Goal: Information Seeking & Learning: Learn about a topic

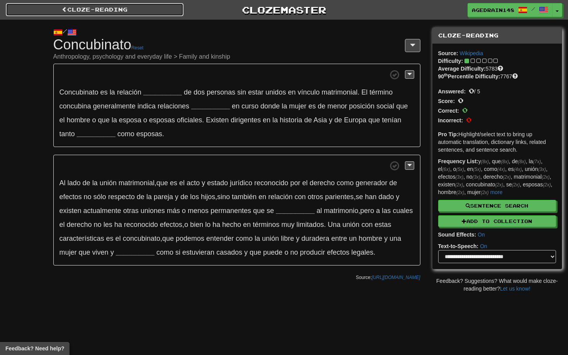
click at [148, 11] on link "Cloze-Reading" at bounding box center [95, 9] width 178 height 13
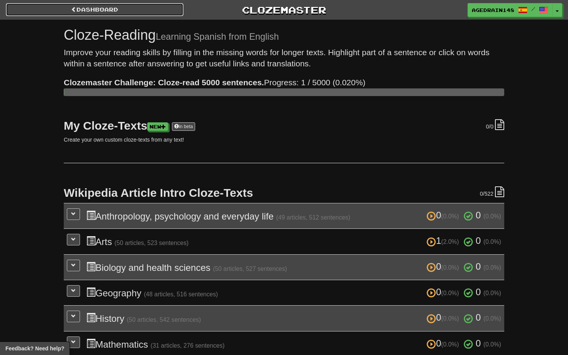
click at [148, 11] on link "Dashboard" at bounding box center [95, 9] width 178 height 13
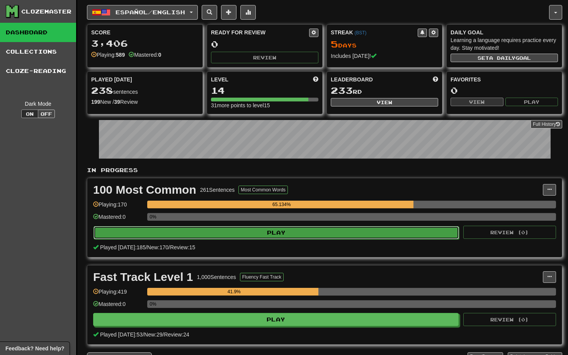
click at [357, 233] on button "Play" at bounding box center [275, 232] width 365 height 13
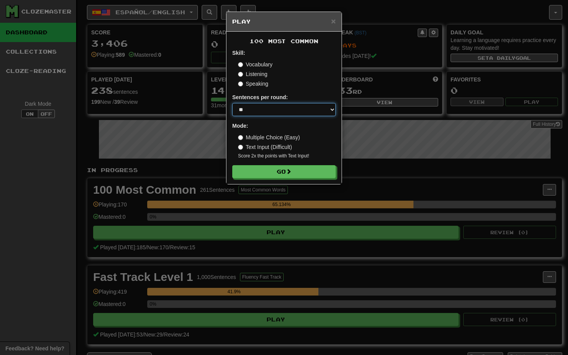
click at [307, 108] on select "* ** ** ** ** ** *** ********" at bounding box center [283, 109] width 103 height 13
select select "********"
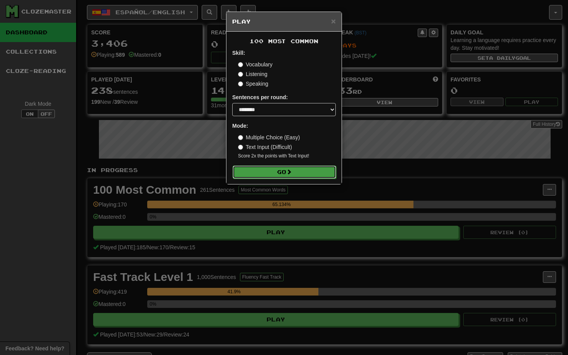
click at [312, 173] on button "Go" at bounding box center [283, 172] width 103 height 13
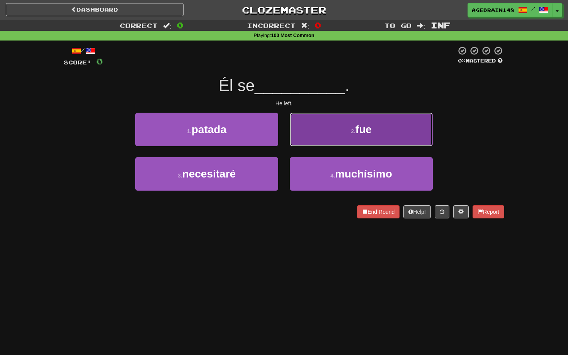
click at [327, 139] on button "2 . fue" at bounding box center [361, 130] width 143 height 34
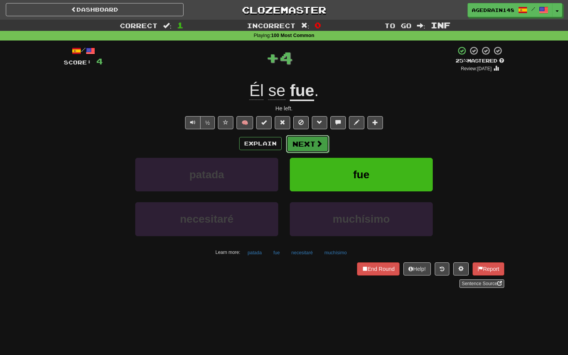
click at [318, 144] on span at bounding box center [318, 143] width 7 height 7
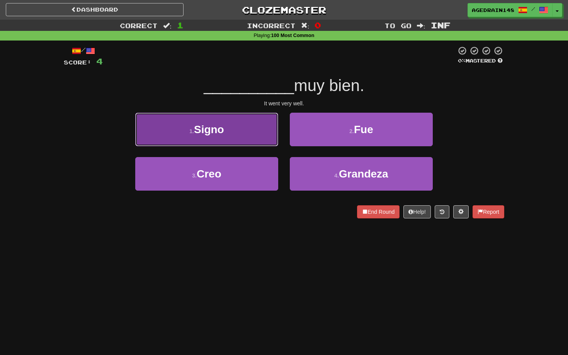
click at [251, 132] on button "1 . Signo" at bounding box center [206, 130] width 143 height 34
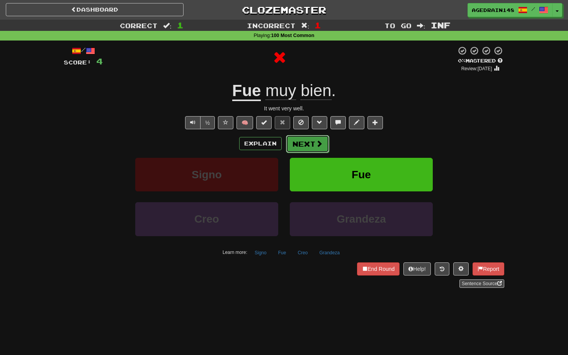
click at [299, 137] on button "Next" at bounding box center [307, 144] width 43 height 18
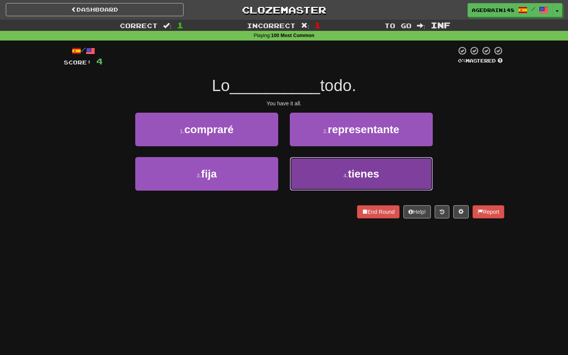
click at [321, 160] on button "4 . tienes" at bounding box center [361, 174] width 143 height 34
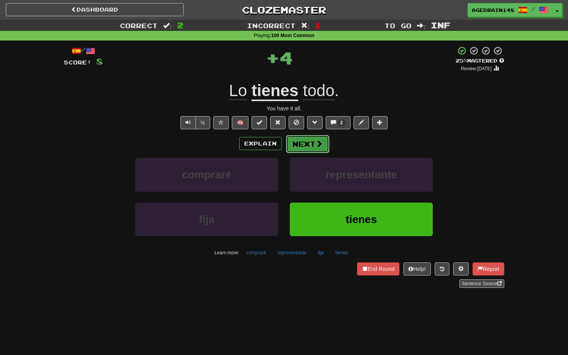
click at [306, 141] on button "Next" at bounding box center [307, 144] width 43 height 18
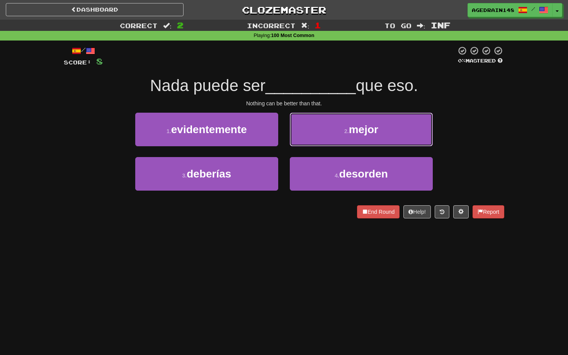
click at [306, 141] on button "2 . mejor" at bounding box center [361, 130] width 143 height 34
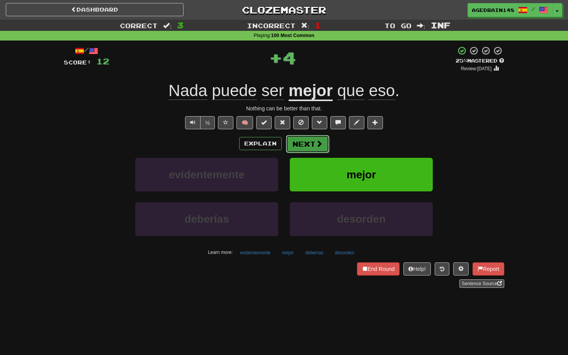
click at [306, 144] on button "Next" at bounding box center [307, 144] width 43 height 18
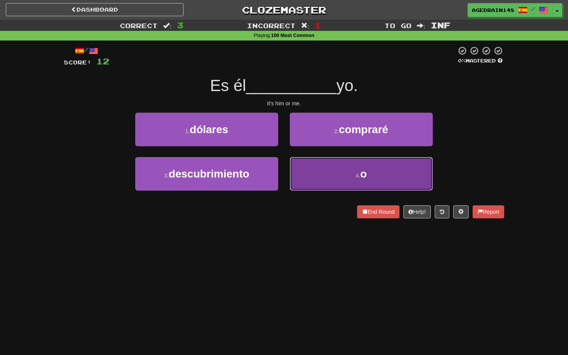
click at [334, 159] on button "4 . o" at bounding box center [361, 174] width 143 height 34
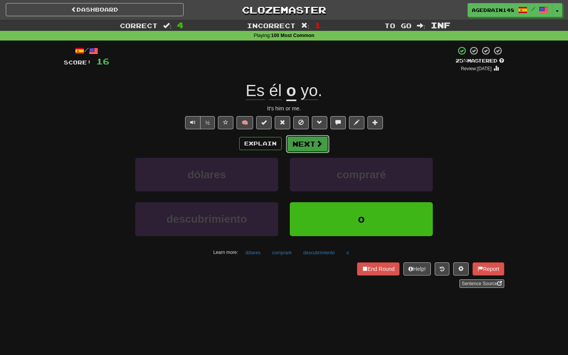
click at [303, 143] on button "Next" at bounding box center [307, 144] width 43 height 18
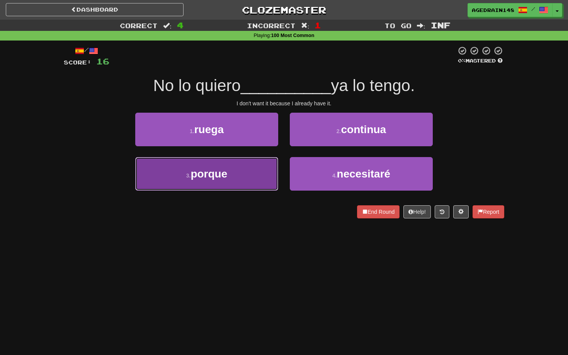
click at [267, 163] on button "3 . porque" at bounding box center [206, 174] width 143 height 34
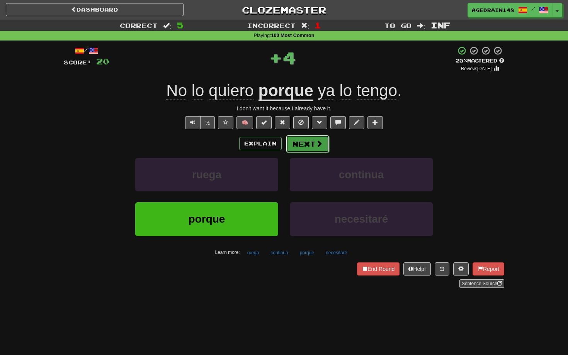
click at [300, 147] on button "Next" at bounding box center [307, 144] width 43 height 18
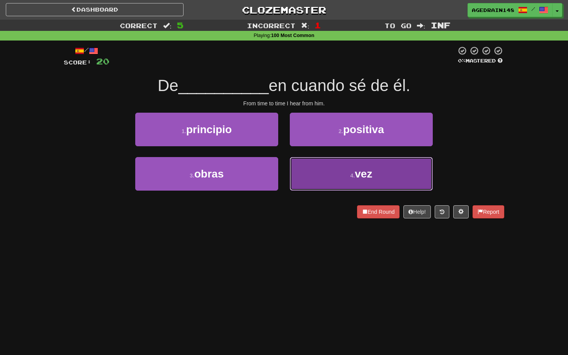
click at [327, 166] on button "4 . vez" at bounding box center [361, 174] width 143 height 34
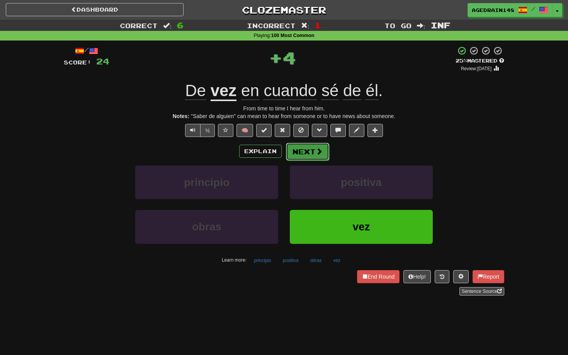
click at [310, 154] on button "Next" at bounding box center [307, 152] width 43 height 18
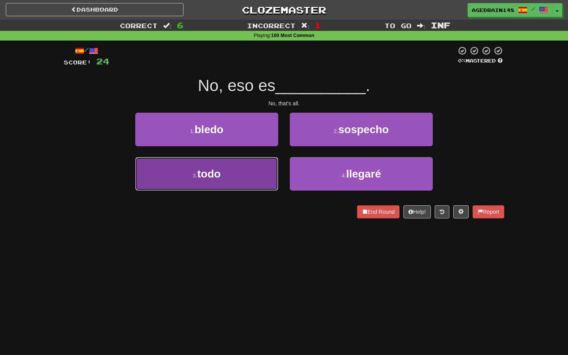
click at [271, 173] on button "3 . todo" at bounding box center [206, 174] width 143 height 34
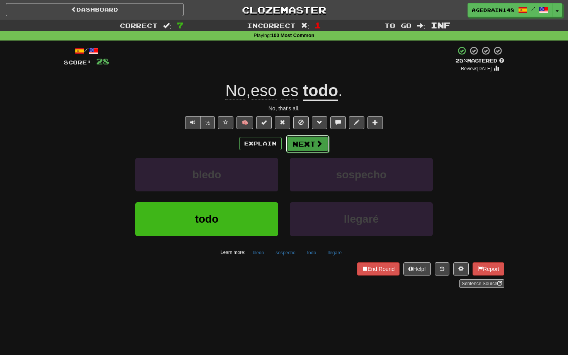
click at [297, 150] on button "Next" at bounding box center [307, 144] width 43 height 18
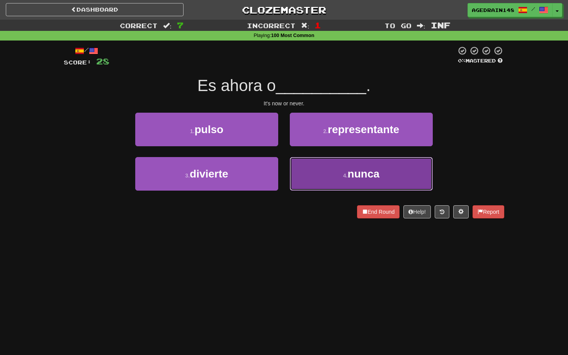
click at [308, 161] on button "4 . nunca" at bounding box center [361, 174] width 143 height 34
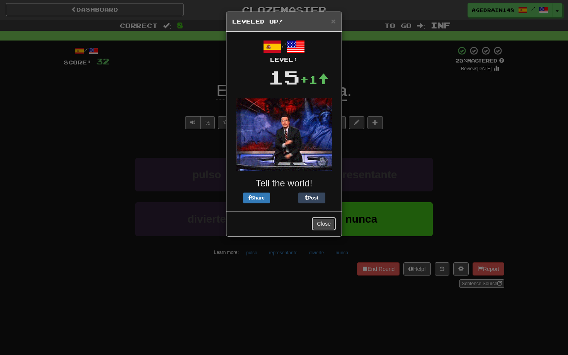
click at [325, 219] on button "Close" at bounding box center [324, 223] width 24 height 13
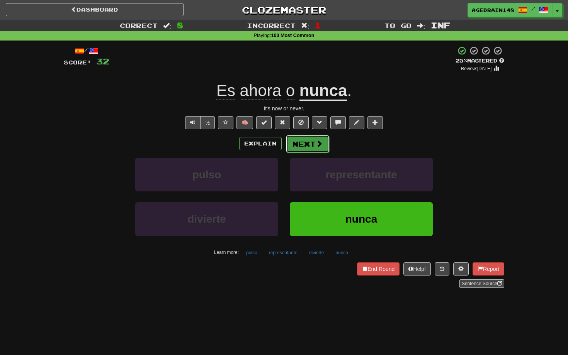
click at [313, 143] on button "Next" at bounding box center [307, 144] width 43 height 18
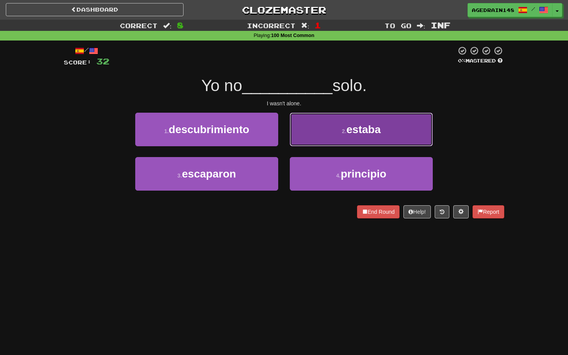
click at [305, 134] on button "2 . estaba" at bounding box center [361, 130] width 143 height 34
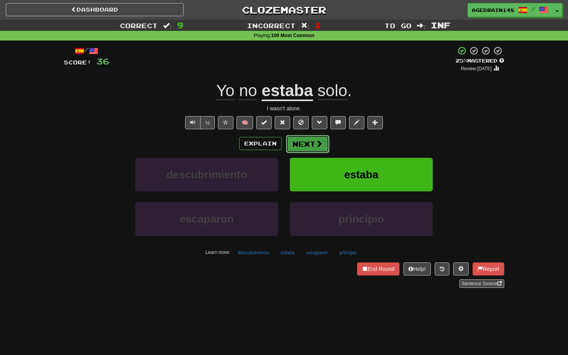
click at [307, 140] on button "Next" at bounding box center [307, 144] width 43 height 18
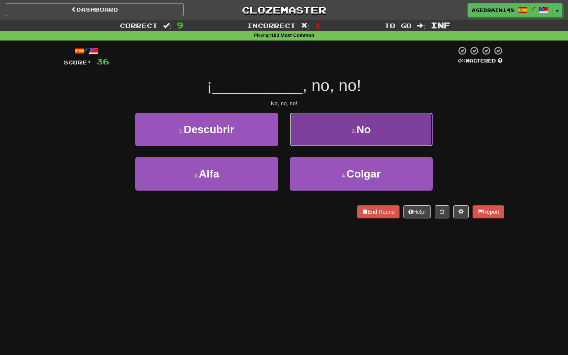
click at [317, 134] on button "2 . No" at bounding box center [361, 130] width 143 height 34
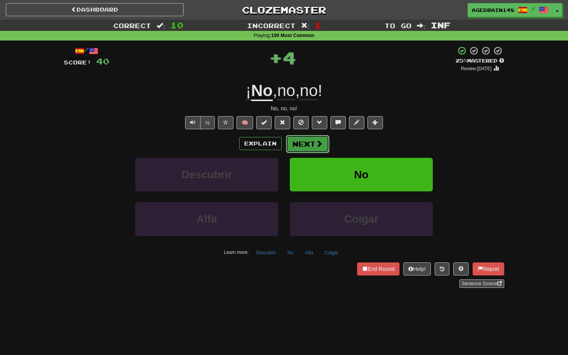
click at [317, 144] on span at bounding box center [318, 143] width 7 height 7
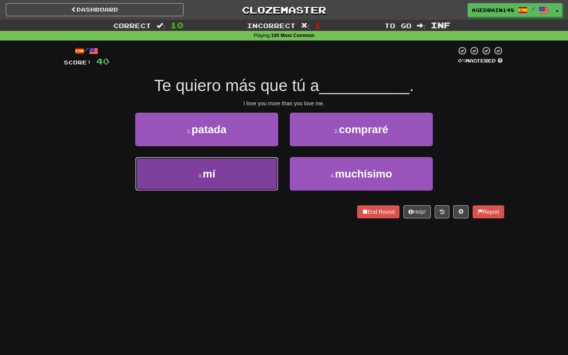
click at [269, 176] on button "3 . mí" at bounding box center [206, 174] width 143 height 34
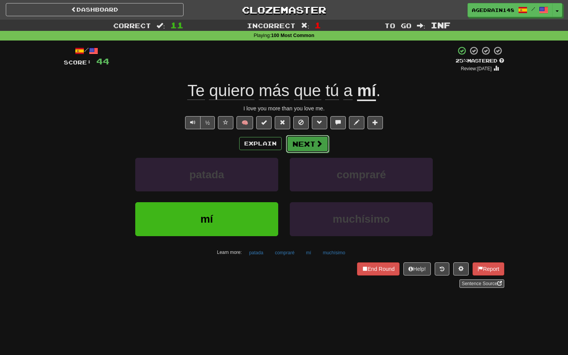
click at [313, 150] on button "Next" at bounding box center [307, 144] width 43 height 18
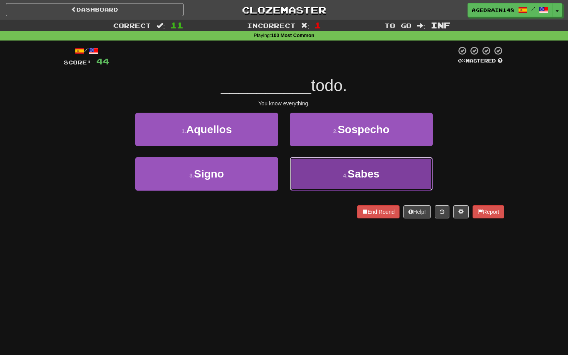
click at [316, 164] on button "4 . Sabes" at bounding box center [361, 174] width 143 height 34
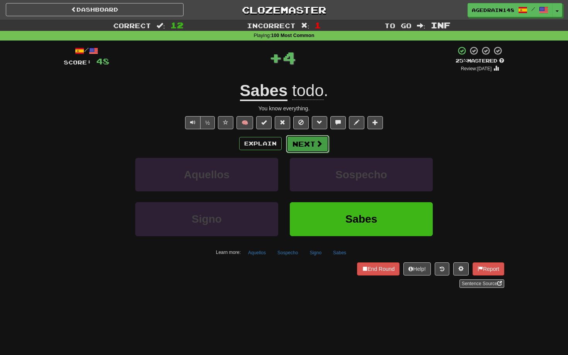
click at [313, 151] on button "Next" at bounding box center [307, 144] width 43 height 18
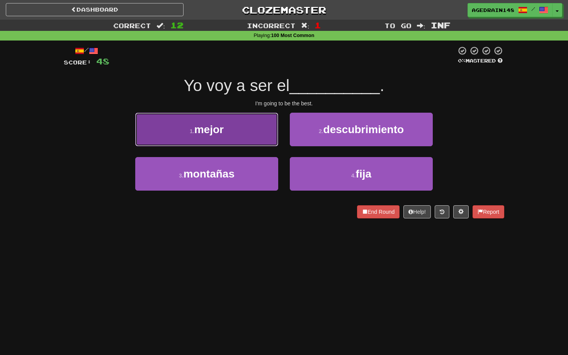
click at [256, 139] on button "1 . mejor" at bounding box center [206, 130] width 143 height 34
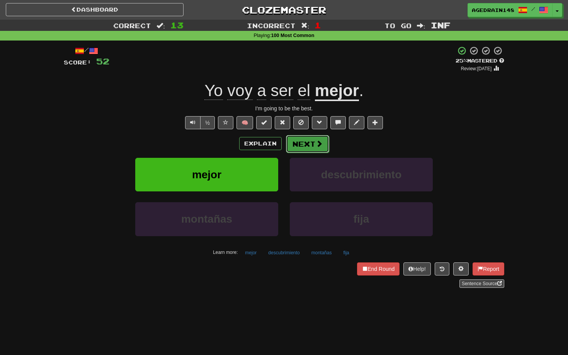
click at [300, 144] on button "Next" at bounding box center [307, 144] width 43 height 18
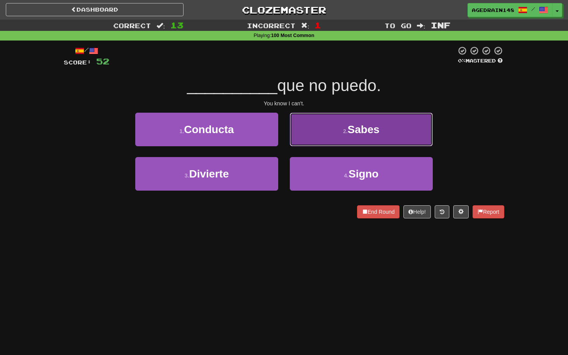
click at [317, 141] on button "2 . Sabes" at bounding box center [361, 130] width 143 height 34
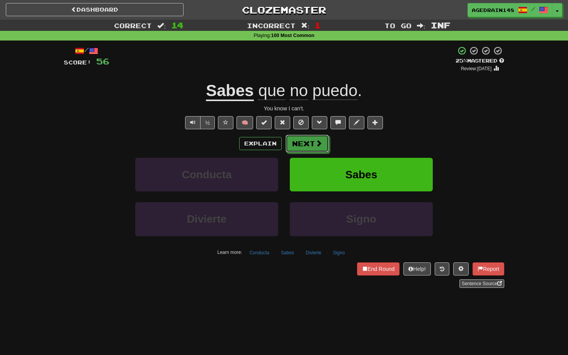
click at [317, 141] on span at bounding box center [318, 143] width 7 height 7
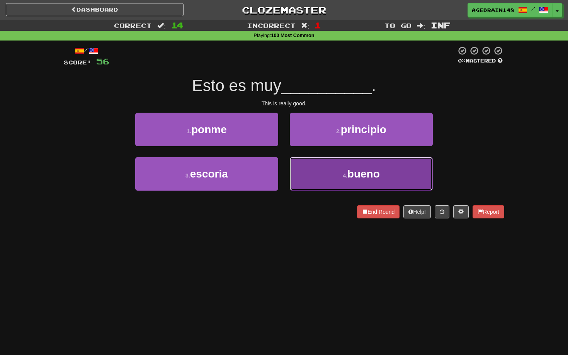
click at [317, 161] on button "4 . bueno" at bounding box center [361, 174] width 143 height 34
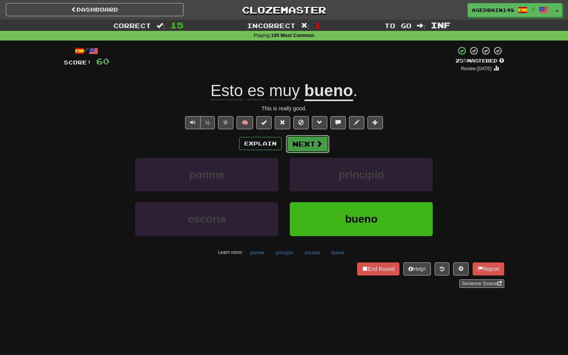
click at [312, 144] on button "Next" at bounding box center [307, 144] width 43 height 18
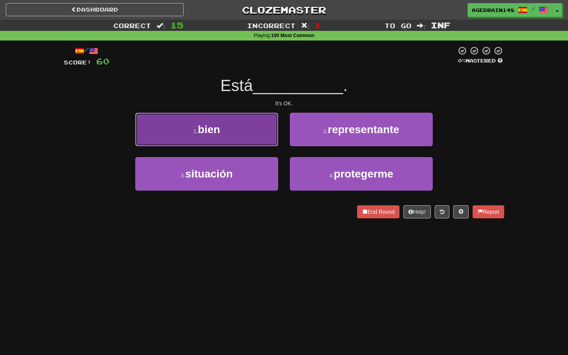
click at [269, 142] on button "1 . bien" at bounding box center [206, 130] width 143 height 34
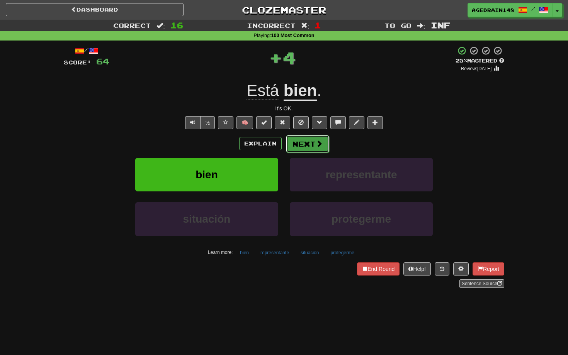
click at [307, 145] on button "Next" at bounding box center [307, 144] width 43 height 18
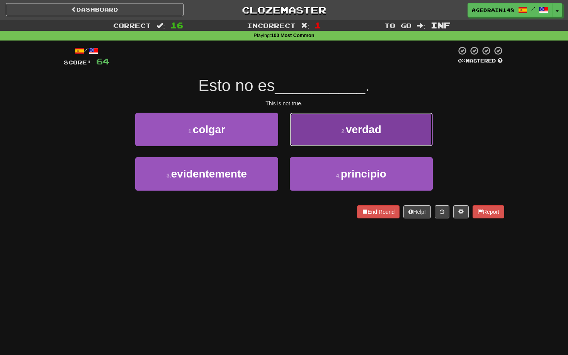
click at [311, 142] on button "2 . verdad" at bounding box center [361, 130] width 143 height 34
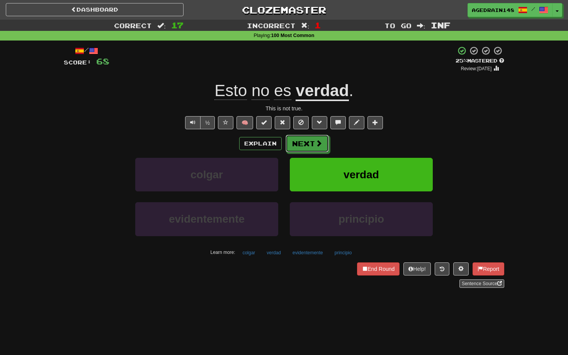
click at [311, 142] on button "Next" at bounding box center [306, 144] width 43 height 18
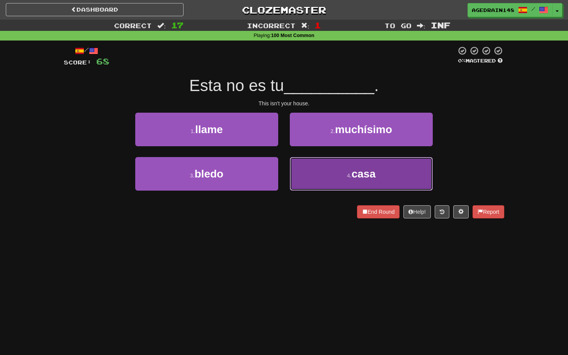
click at [319, 173] on button "4 . casa" at bounding box center [361, 174] width 143 height 34
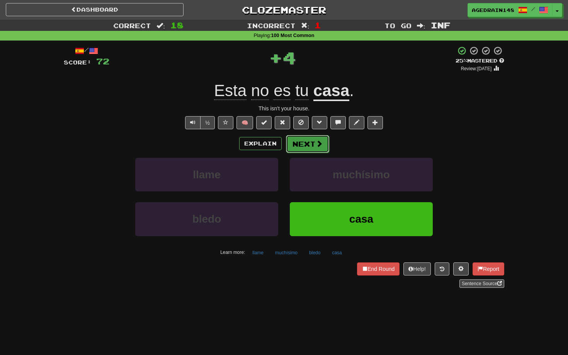
click at [309, 151] on button "Next" at bounding box center [307, 144] width 43 height 18
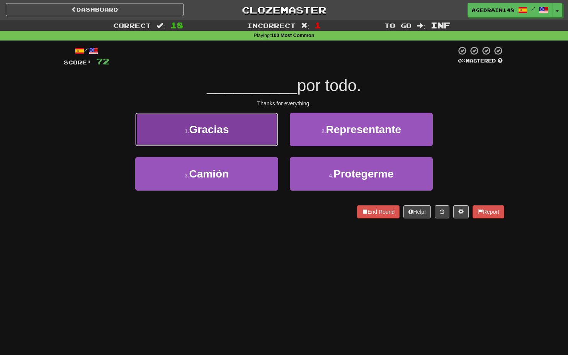
click at [268, 144] on button "1 . Gracias" at bounding box center [206, 130] width 143 height 34
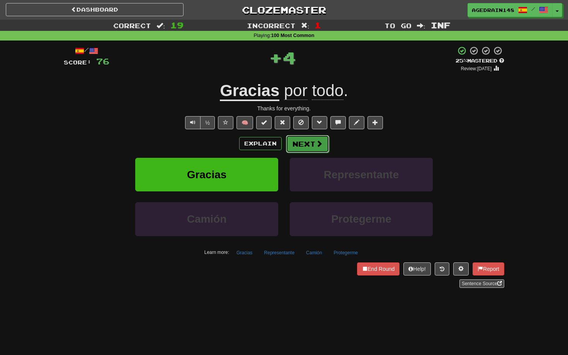
click at [294, 144] on button "Next" at bounding box center [307, 144] width 43 height 18
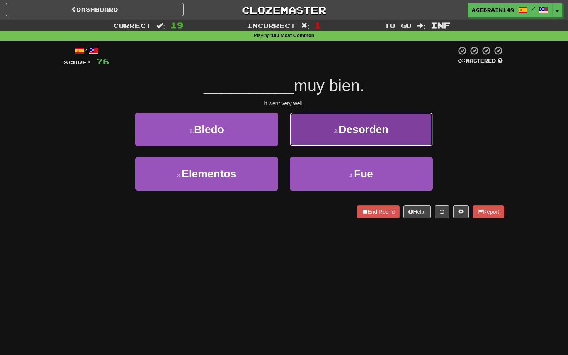
click at [313, 140] on button "2 . Desorden" at bounding box center [361, 130] width 143 height 34
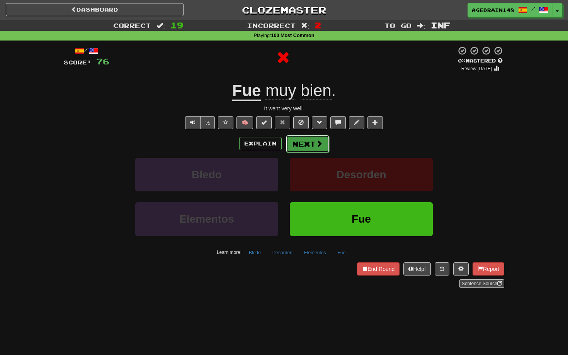
click at [311, 147] on button "Next" at bounding box center [307, 144] width 43 height 18
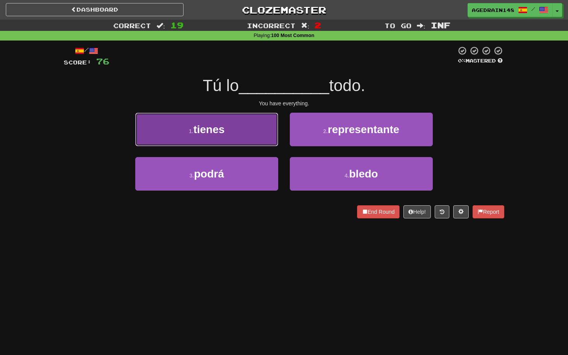
click at [265, 141] on button "1 . tienes" at bounding box center [206, 130] width 143 height 34
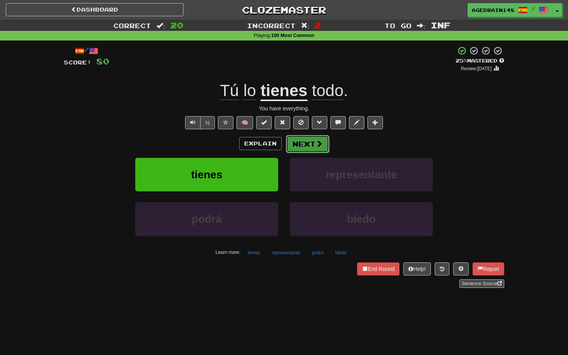
click at [311, 152] on button "Next" at bounding box center [307, 144] width 43 height 18
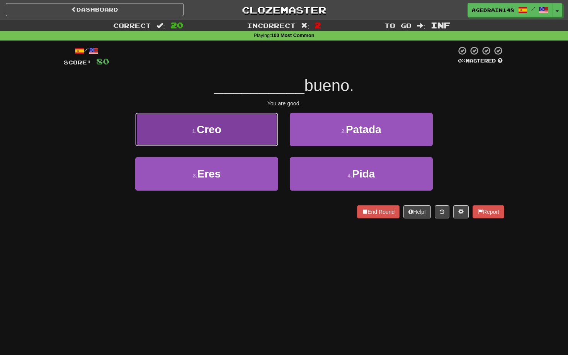
click at [261, 139] on button "1 . Creo" at bounding box center [206, 130] width 143 height 34
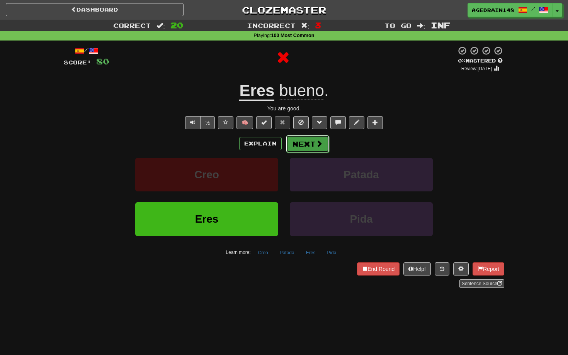
click at [319, 142] on span at bounding box center [318, 143] width 7 height 7
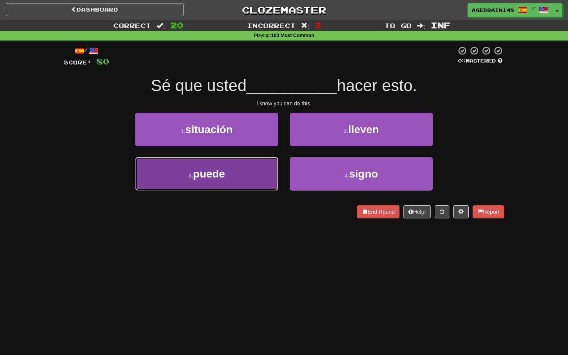
click at [269, 165] on button "3 . puede" at bounding box center [206, 174] width 143 height 34
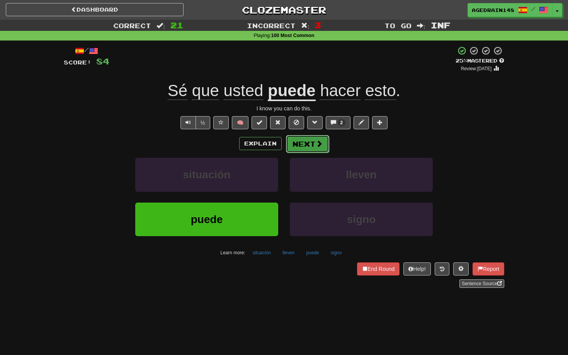
click at [295, 152] on button "Next" at bounding box center [307, 144] width 43 height 18
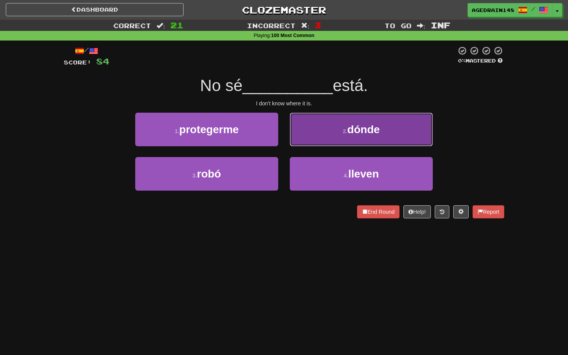
click at [315, 134] on button "2 . dónde" at bounding box center [361, 130] width 143 height 34
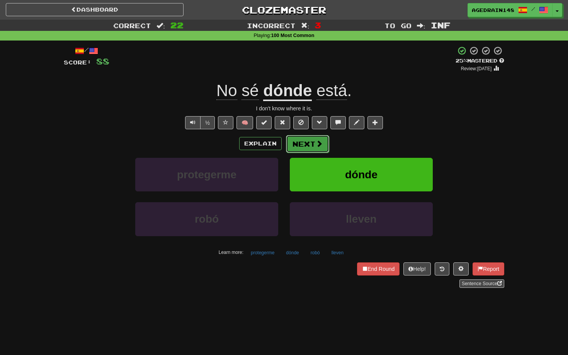
click at [313, 142] on button "Next" at bounding box center [307, 144] width 43 height 18
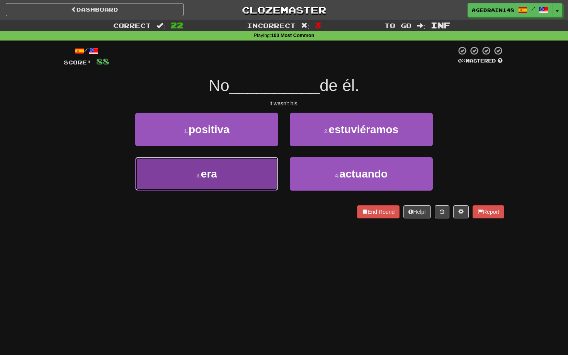
click at [252, 175] on button "3 . era" at bounding box center [206, 174] width 143 height 34
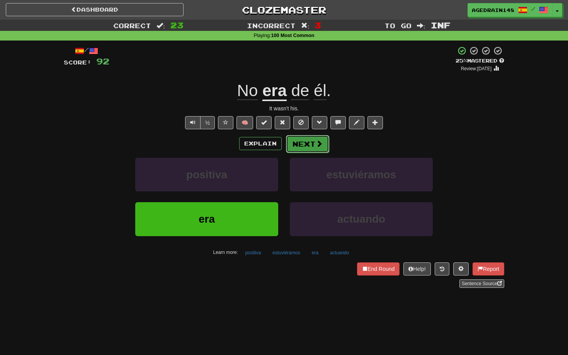
click at [297, 146] on button "Next" at bounding box center [307, 144] width 43 height 18
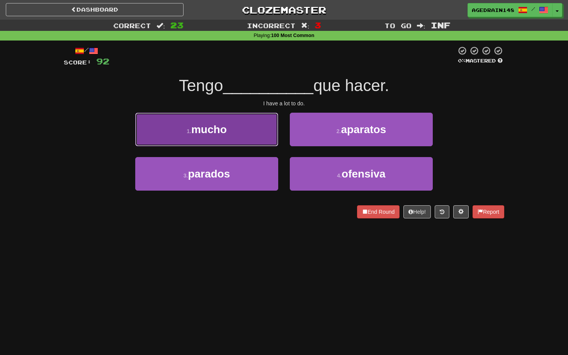
click at [262, 141] on button "1 . mucho" at bounding box center [206, 130] width 143 height 34
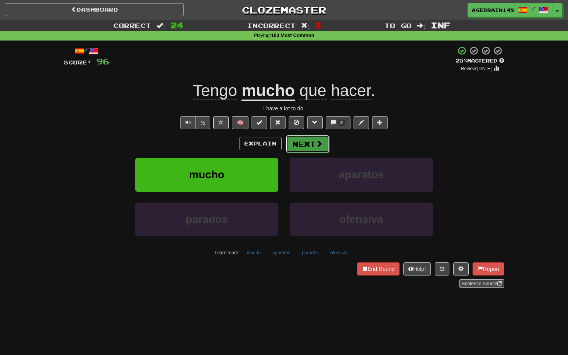
click at [310, 148] on button "Next" at bounding box center [307, 144] width 43 height 18
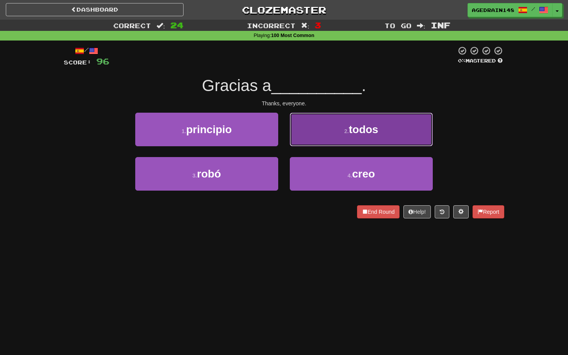
click at [310, 138] on button "2 . todos" at bounding box center [361, 130] width 143 height 34
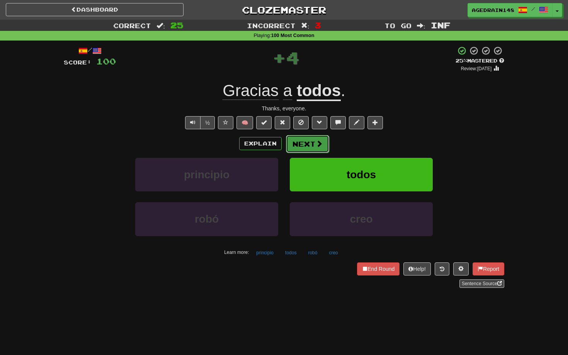
click at [310, 143] on button "Next" at bounding box center [307, 144] width 43 height 18
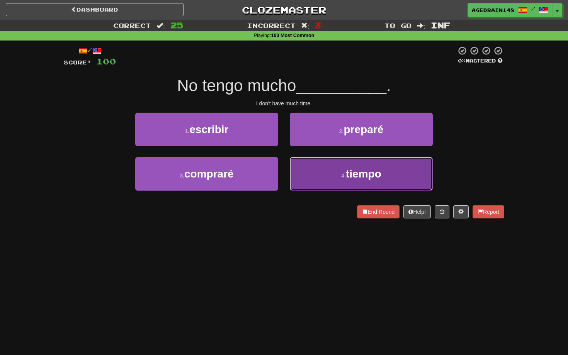
click at [327, 165] on button "4 . tiempo" at bounding box center [361, 174] width 143 height 34
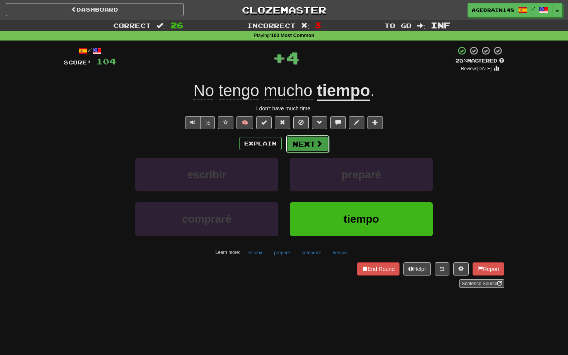
click at [316, 151] on button "Next" at bounding box center [307, 144] width 43 height 18
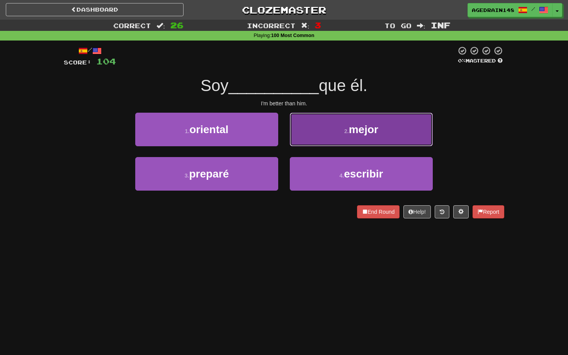
click at [327, 144] on button "2 . mejor" at bounding box center [361, 130] width 143 height 34
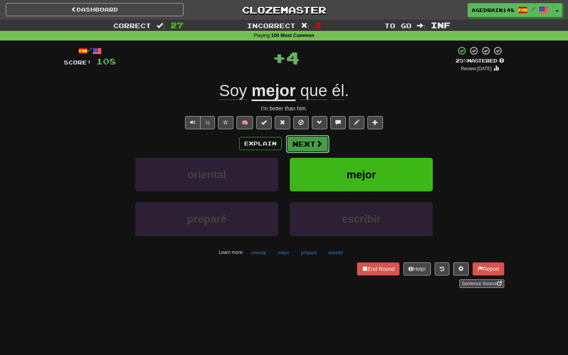
click at [316, 147] on span at bounding box center [318, 143] width 7 height 7
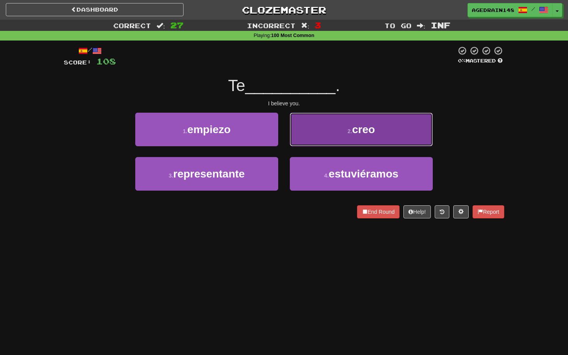
click at [321, 136] on button "2 . creo" at bounding box center [361, 130] width 143 height 34
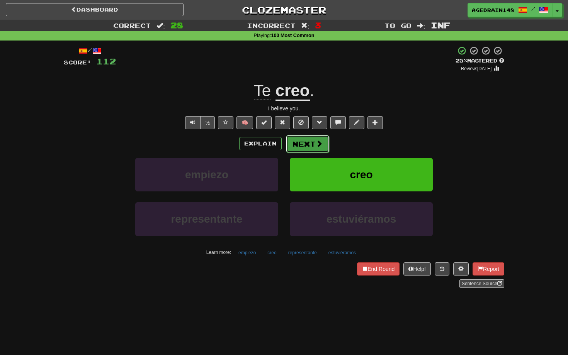
click at [319, 145] on span at bounding box center [318, 143] width 7 height 7
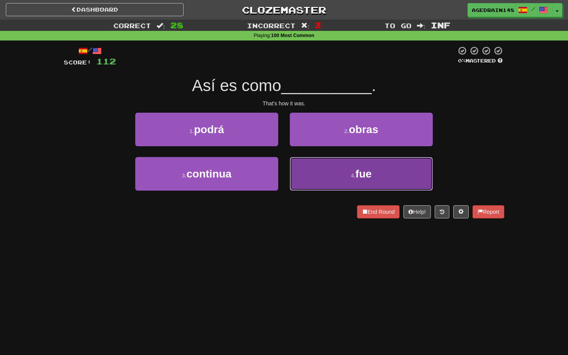
click at [330, 164] on button "4 . fue" at bounding box center [361, 174] width 143 height 34
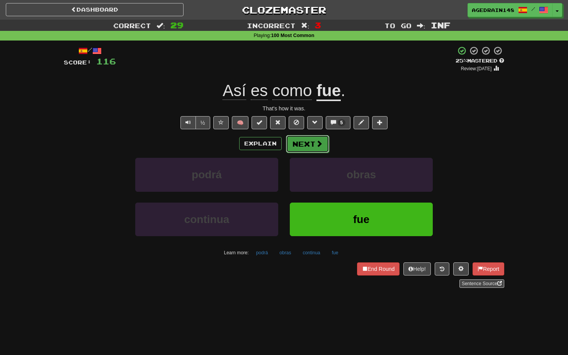
click at [306, 144] on button "Next" at bounding box center [307, 144] width 43 height 18
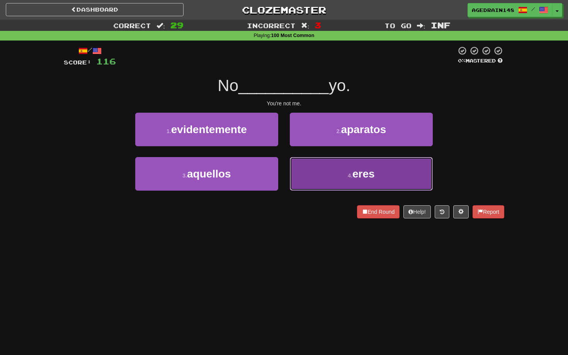
click at [331, 170] on button "4 . eres" at bounding box center [361, 174] width 143 height 34
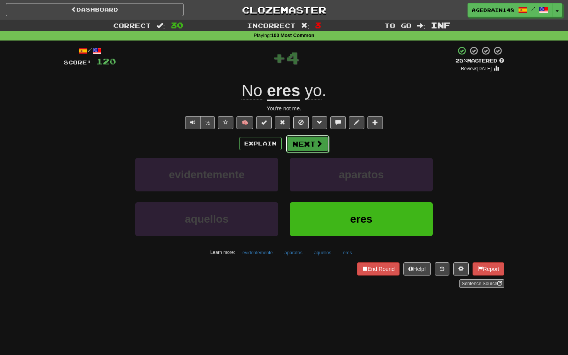
click at [311, 151] on button "Next" at bounding box center [307, 144] width 43 height 18
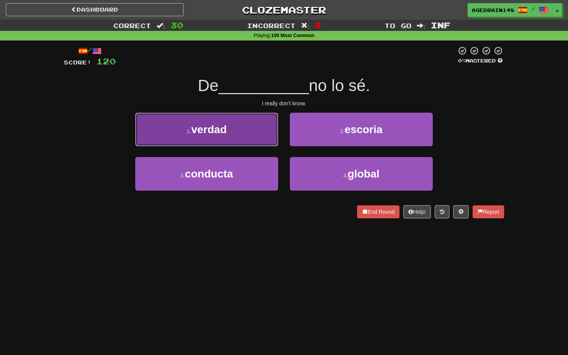
click at [262, 137] on button "1 . verdad" at bounding box center [206, 130] width 143 height 34
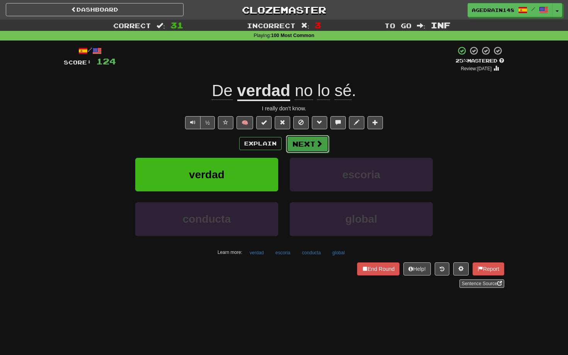
click at [300, 137] on button "Next" at bounding box center [307, 144] width 43 height 18
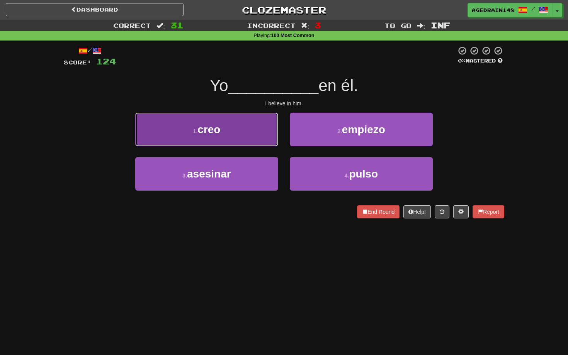
click at [264, 139] on button "1 . creo" at bounding box center [206, 130] width 143 height 34
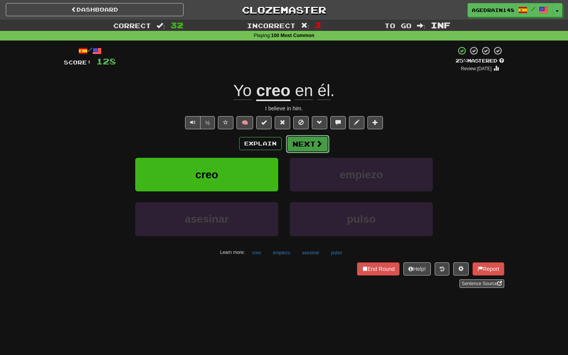
click at [295, 142] on button "Next" at bounding box center [307, 144] width 43 height 18
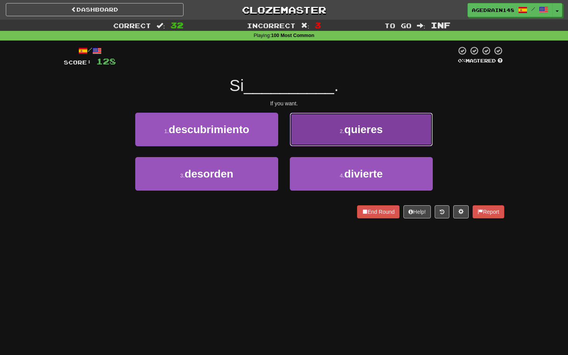
click at [306, 129] on button "2 . quieres" at bounding box center [361, 130] width 143 height 34
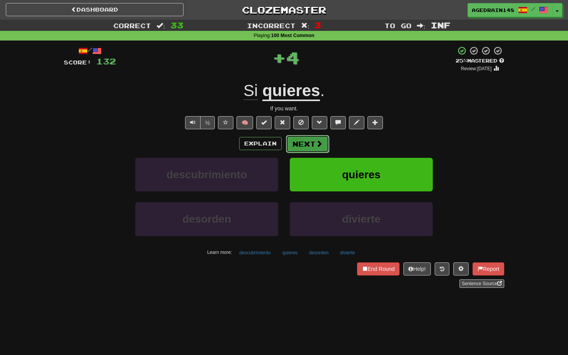
click at [308, 136] on button "Next" at bounding box center [307, 144] width 43 height 18
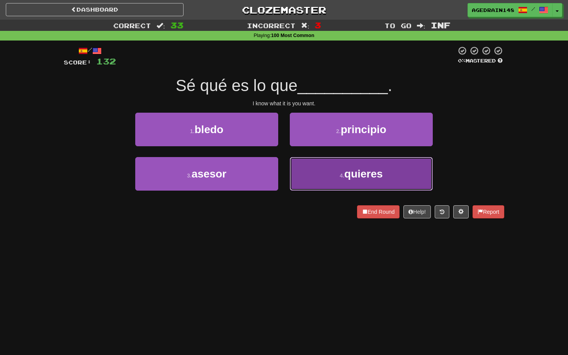
click at [342, 174] on small "4 ." at bounding box center [341, 176] width 5 height 6
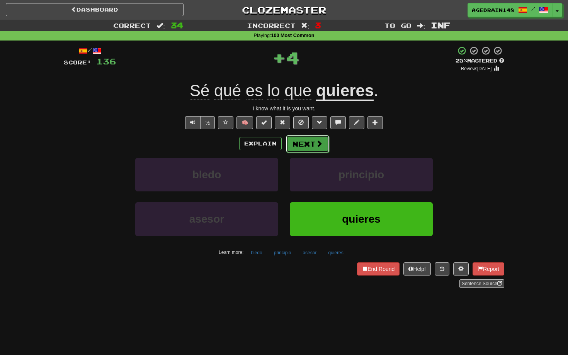
click at [320, 151] on button "Next" at bounding box center [307, 144] width 43 height 18
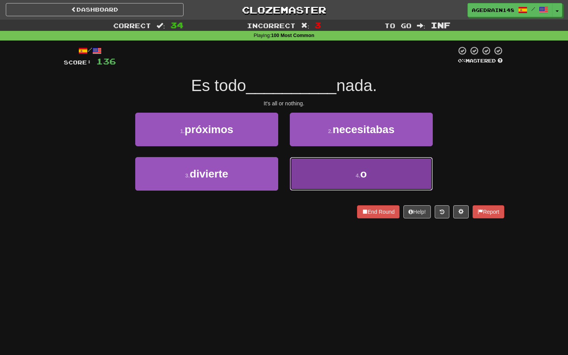
click at [351, 183] on button "4 . o" at bounding box center [361, 174] width 143 height 34
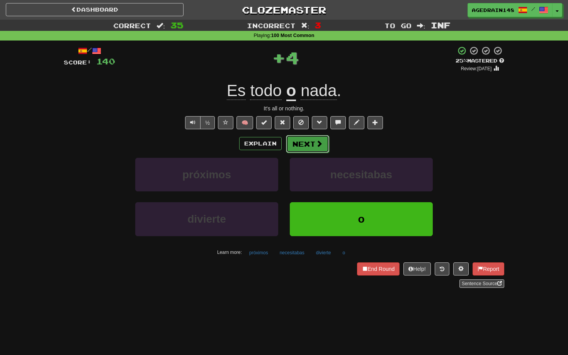
click at [318, 151] on button "Next" at bounding box center [307, 144] width 43 height 18
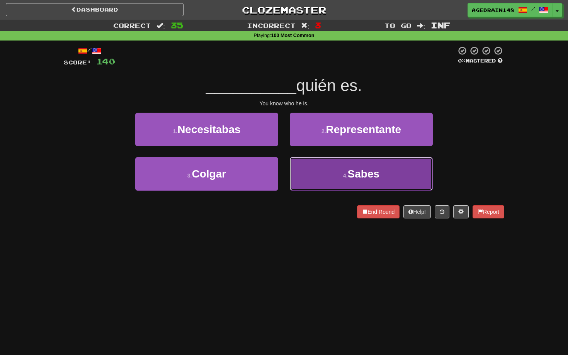
click at [328, 166] on button "4 . Sabes" at bounding box center [361, 174] width 143 height 34
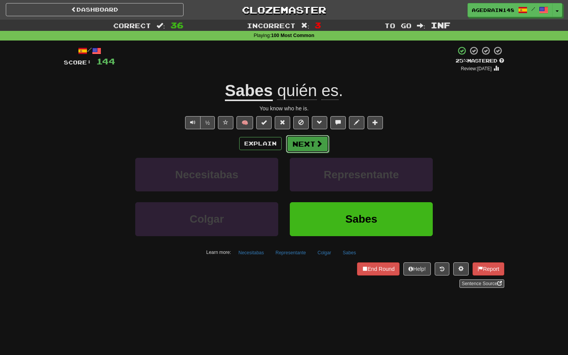
click at [307, 139] on button "Next" at bounding box center [307, 144] width 43 height 18
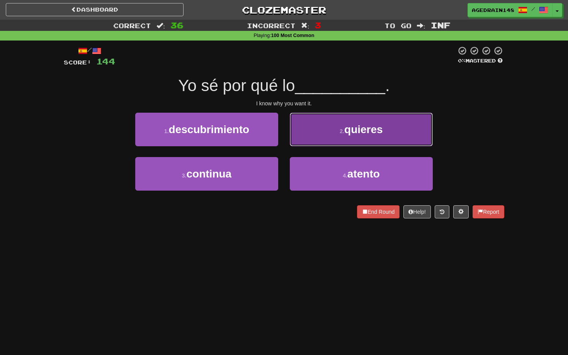
click at [312, 137] on button "2 . quieres" at bounding box center [361, 130] width 143 height 34
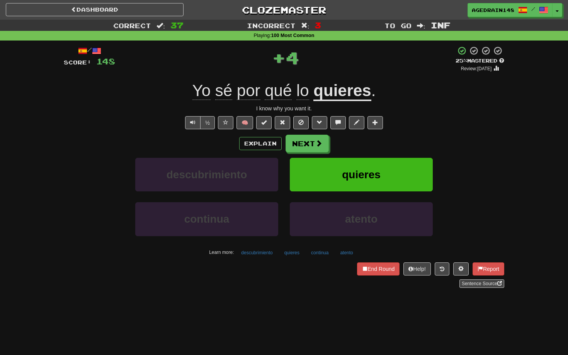
click at [328, 97] on u "quieres" at bounding box center [342, 91] width 58 height 20
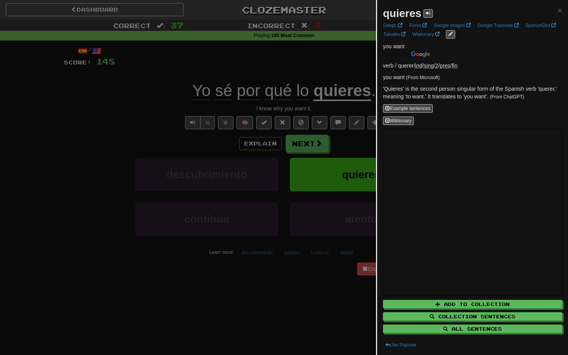
click at [347, 83] on div at bounding box center [284, 177] width 568 height 355
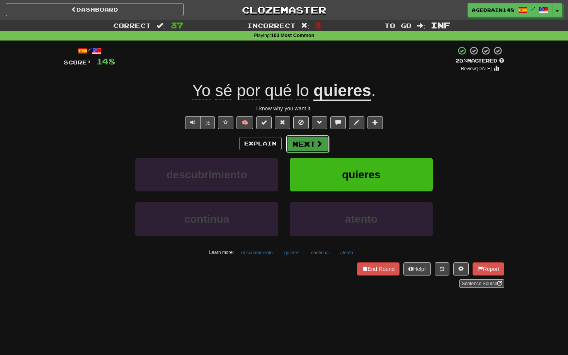
click at [320, 142] on span at bounding box center [318, 143] width 7 height 7
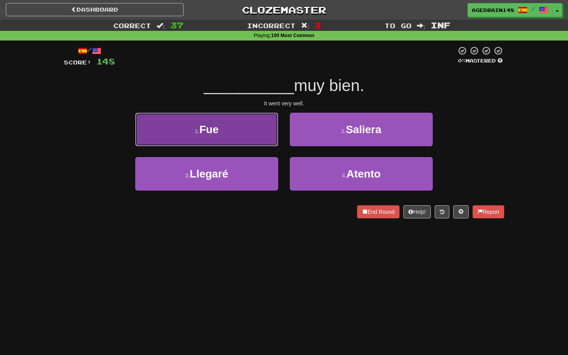
click at [262, 138] on button "1 . Fue" at bounding box center [206, 130] width 143 height 34
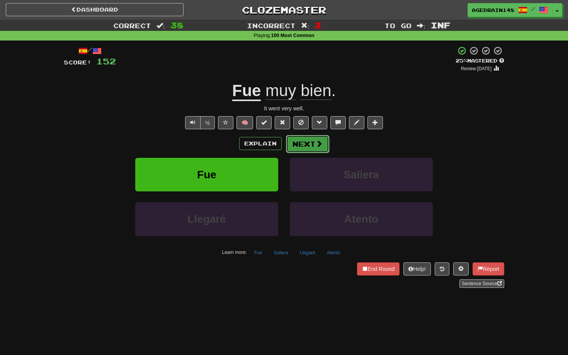
click at [298, 144] on button "Next" at bounding box center [307, 144] width 43 height 18
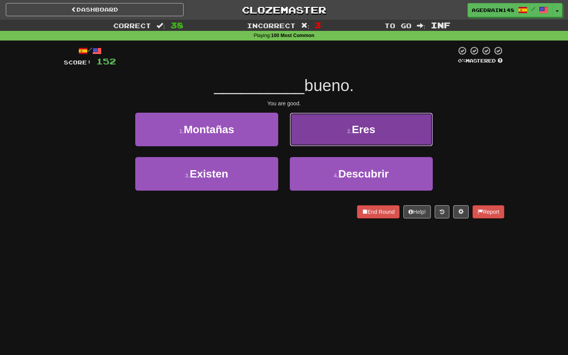
click at [330, 141] on button "2 . Eres" at bounding box center [361, 130] width 143 height 34
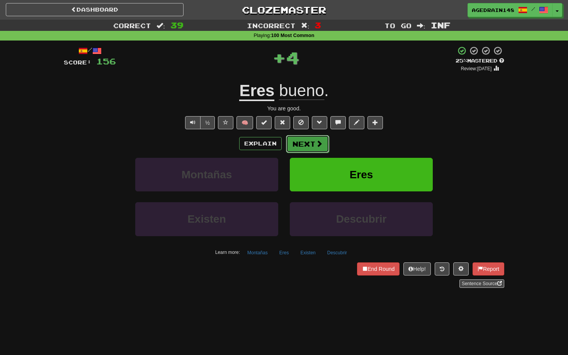
click at [315, 142] on span at bounding box center [318, 143] width 7 height 7
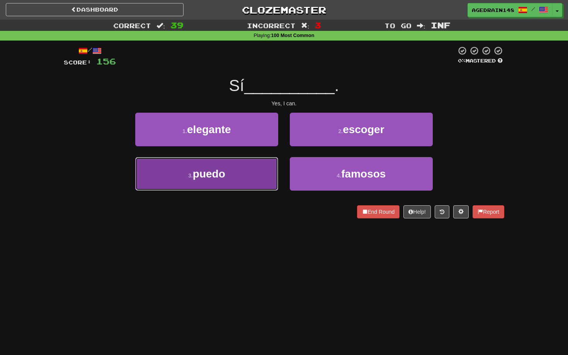
click at [271, 166] on button "3 . puedo" at bounding box center [206, 174] width 143 height 34
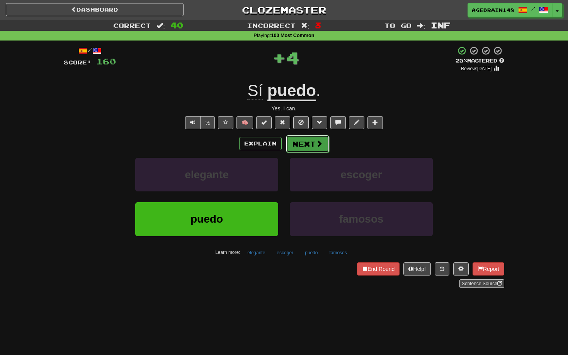
click at [309, 150] on button "Next" at bounding box center [307, 144] width 43 height 18
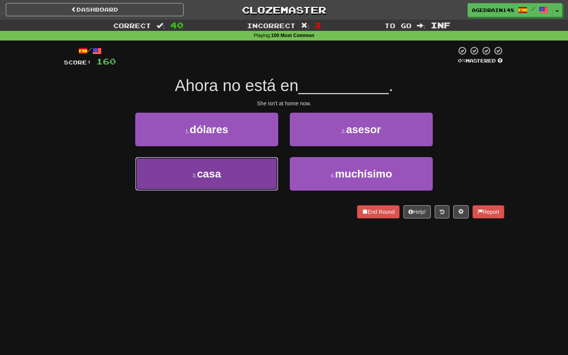
click at [265, 174] on button "3 . casa" at bounding box center [206, 174] width 143 height 34
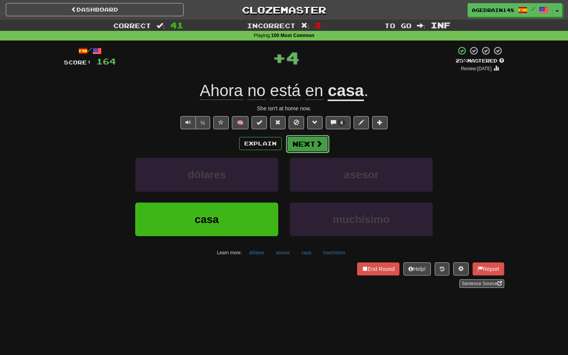
click at [298, 150] on button "Next" at bounding box center [307, 144] width 43 height 18
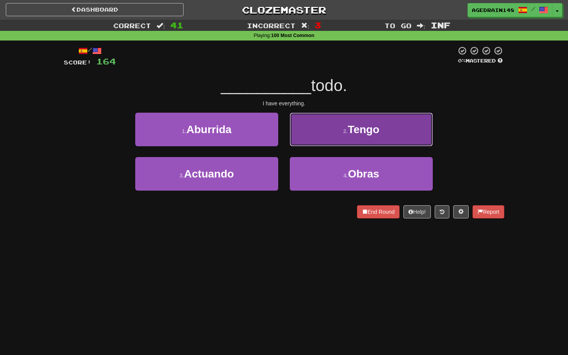
click at [317, 146] on button "2 . Tengo" at bounding box center [361, 130] width 143 height 34
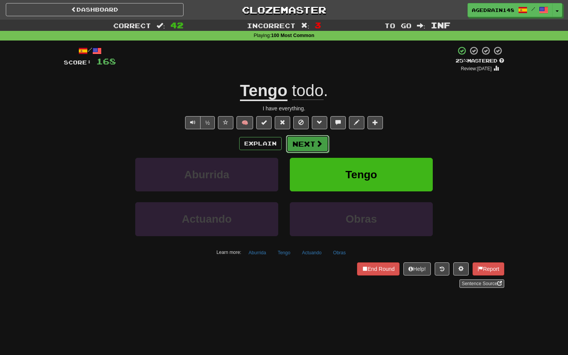
click at [322, 147] on button "Next" at bounding box center [307, 144] width 43 height 18
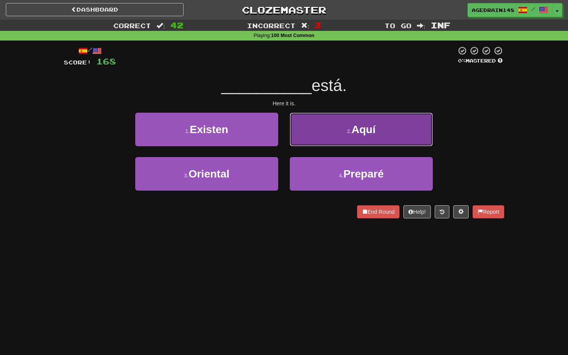
click at [314, 137] on button "2 . Aquí" at bounding box center [361, 130] width 143 height 34
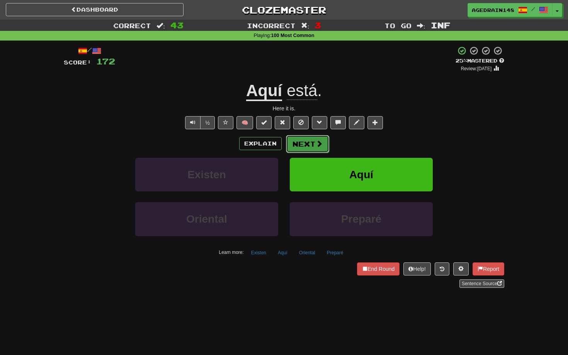
click at [313, 140] on button "Next" at bounding box center [307, 144] width 43 height 18
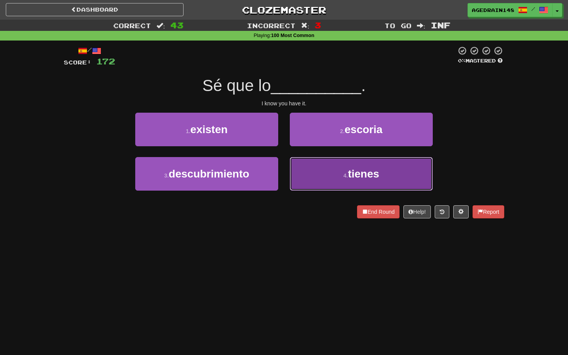
click at [329, 171] on button "4 . tienes" at bounding box center [361, 174] width 143 height 34
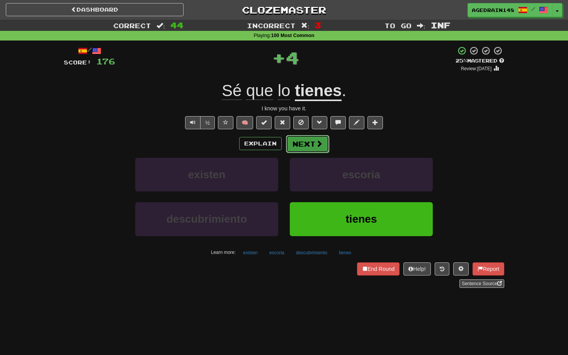
click at [314, 147] on button "Next" at bounding box center [307, 144] width 43 height 18
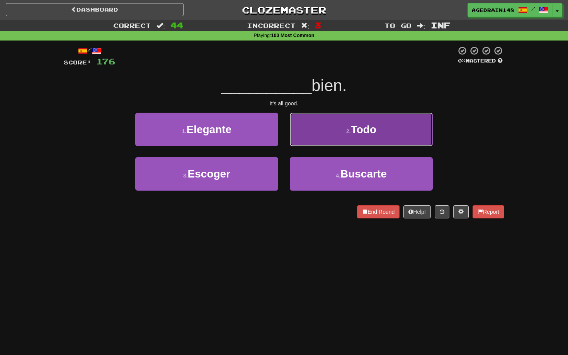
click at [330, 140] on button "2 . Todo" at bounding box center [361, 130] width 143 height 34
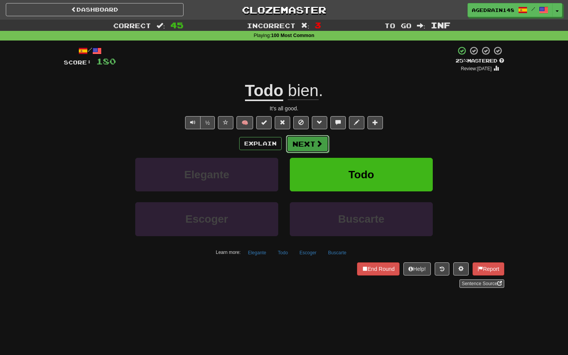
click at [315, 143] on span at bounding box center [318, 143] width 7 height 7
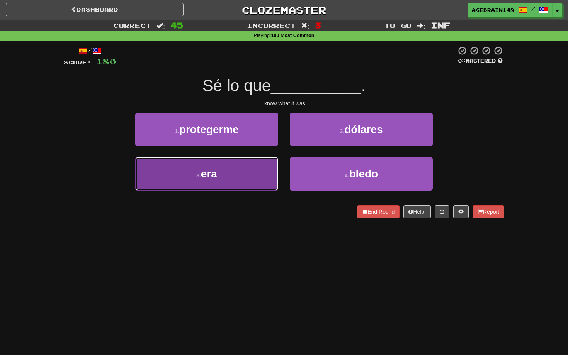
click at [272, 163] on button "3 . era" at bounding box center [206, 174] width 143 height 34
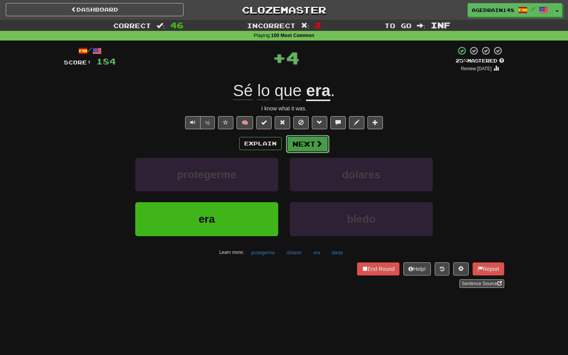
click at [299, 150] on button "Next" at bounding box center [307, 144] width 43 height 18
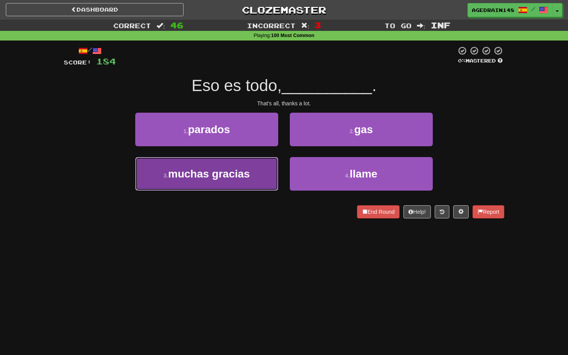
click at [263, 165] on button "3 . muchas gracias" at bounding box center [206, 174] width 143 height 34
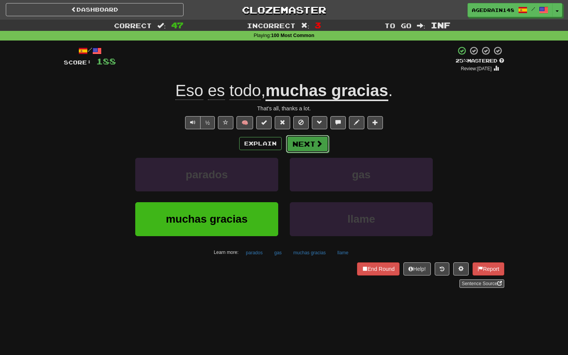
click at [297, 147] on button "Next" at bounding box center [307, 144] width 43 height 18
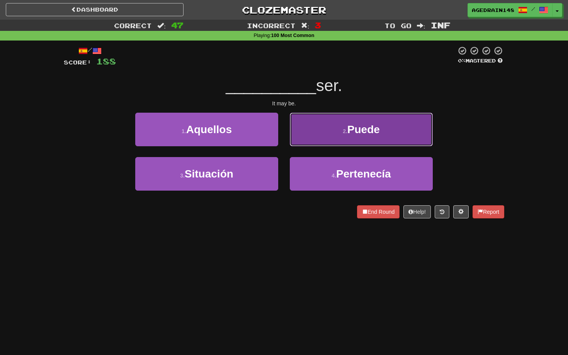
click at [317, 144] on button "2 . Puede" at bounding box center [361, 130] width 143 height 34
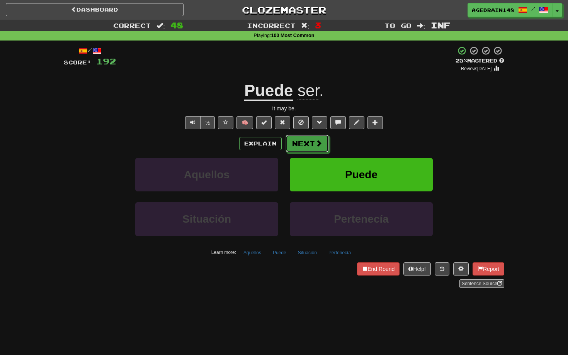
click at [317, 144] on span at bounding box center [318, 143] width 7 height 7
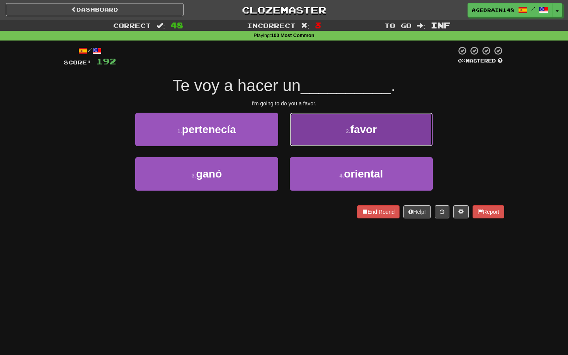
click at [317, 141] on button "2 . favor" at bounding box center [361, 130] width 143 height 34
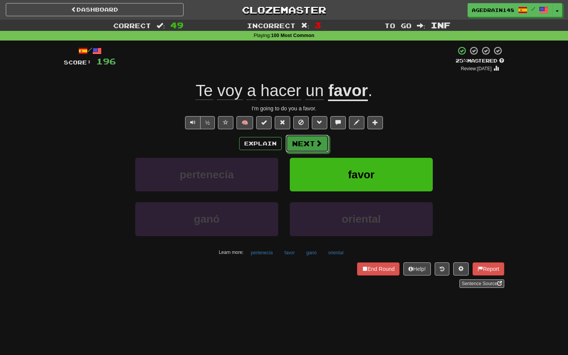
click at [317, 141] on span at bounding box center [318, 143] width 7 height 7
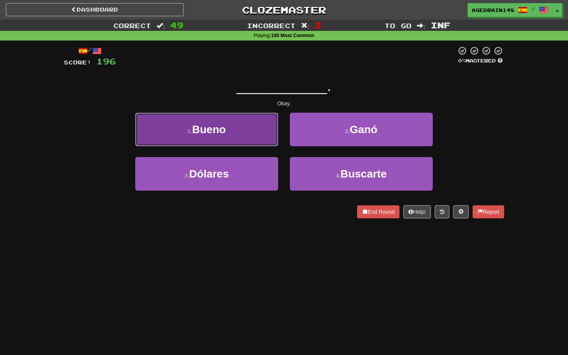
click at [250, 136] on button "1 . Bueno" at bounding box center [206, 130] width 143 height 34
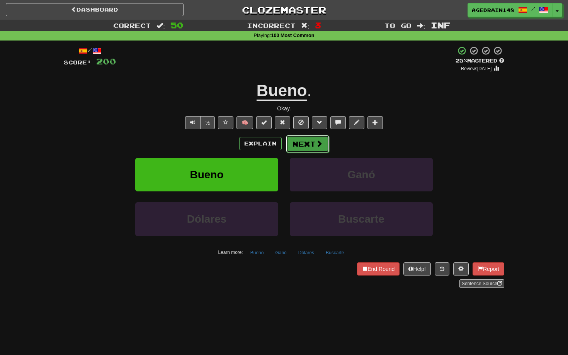
click at [301, 141] on button "Next" at bounding box center [307, 144] width 43 height 18
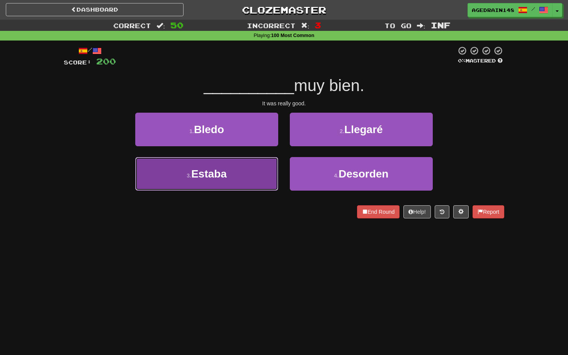
click at [257, 169] on button "3 . Estaba" at bounding box center [206, 174] width 143 height 34
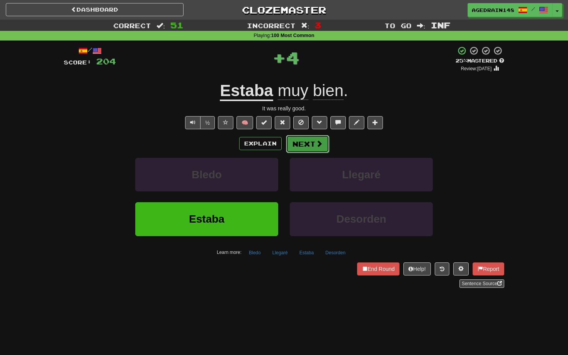
click at [306, 147] on button "Next" at bounding box center [307, 144] width 43 height 18
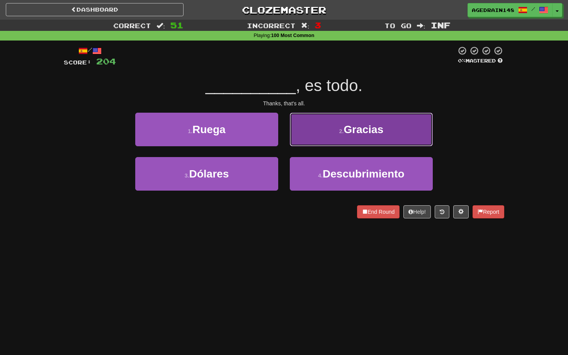
click at [319, 139] on button "2 . Gracias" at bounding box center [361, 130] width 143 height 34
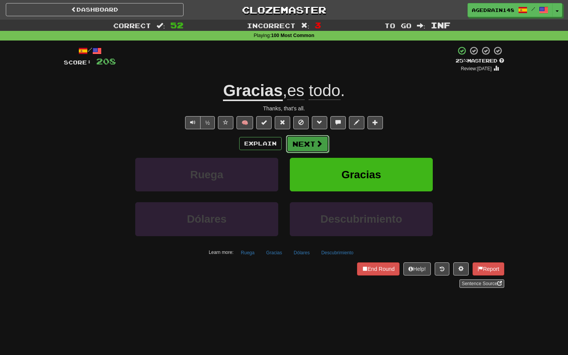
click at [316, 144] on span at bounding box center [318, 143] width 7 height 7
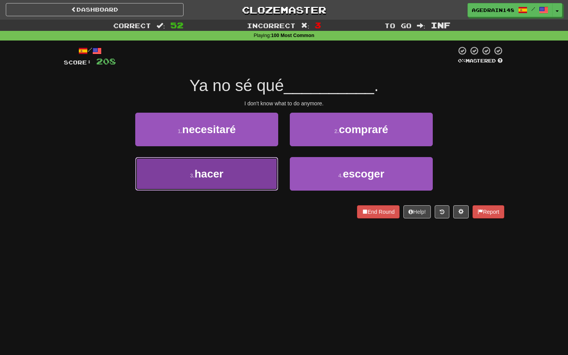
click at [253, 173] on button "3 . hacer" at bounding box center [206, 174] width 143 height 34
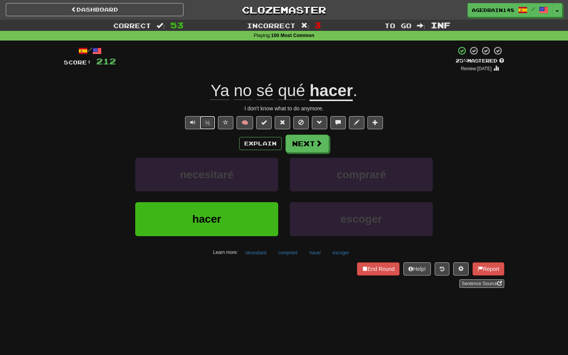
click at [210, 125] on button "½" at bounding box center [207, 122] width 15 height 13
click at [305, 146] on button "Next" at bounding box center [307, 144] width 43 height 18
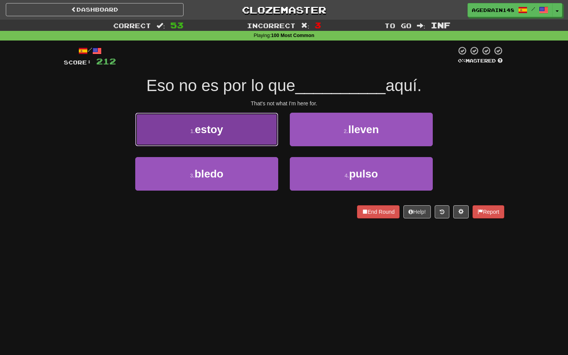
click at [257, 136] on button "1 . estoy" at bounding box center [206, 130] width 143 height 34
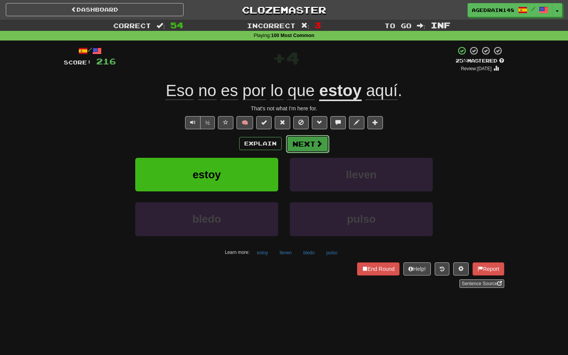
click at [306, 142] on button "Next" at bounding box center [307, 144] width 43 height 18
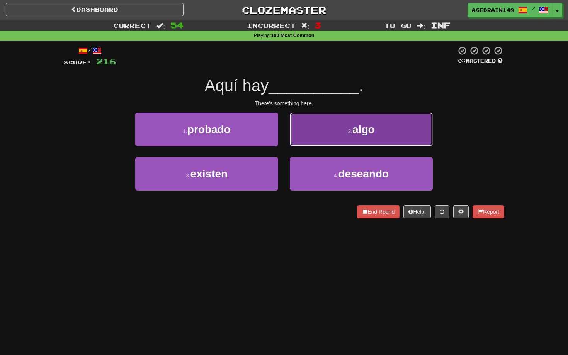
click at [310, 136] on button "2 . algo" at bounding box center [361, 130] width 143 height 34
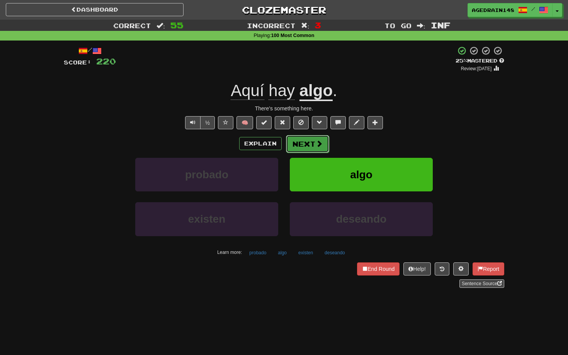
click at [314, 146] on button "Next" at bounding box center [307, 144] width 43 height 18
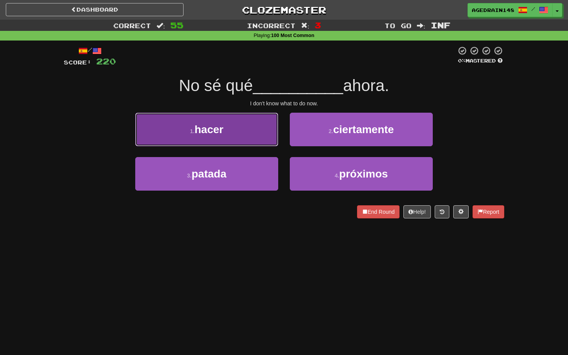
click at [272, 140] on button "1 . hacer" at bounding box center [206, 130] width 143 height 34
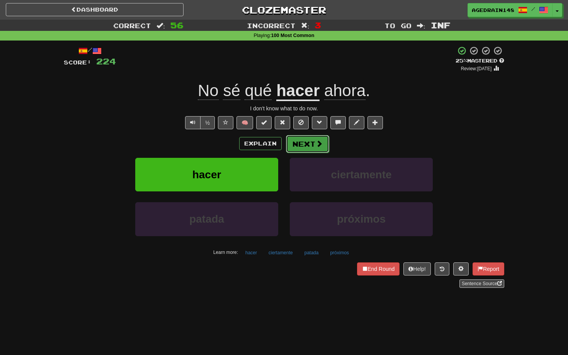
click at [300, 143] on button "Next" at bounding box center [307, 144] width 43 height 18
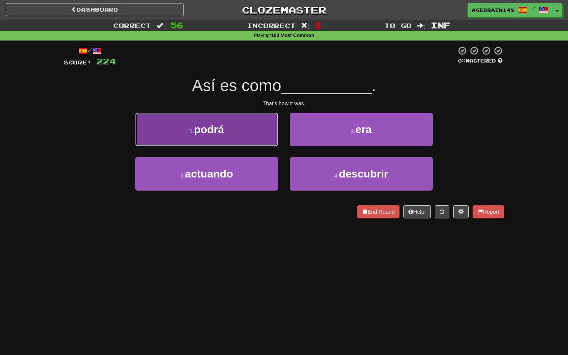
click at [262, 137] on button "1 . podrá" at bounding box center [206, 130] width 143 height 34
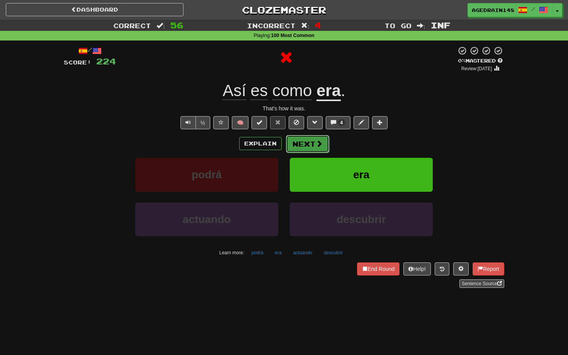
click at [297, 146] on button "Next" at bounding box center [307, 144] width 43 height 18
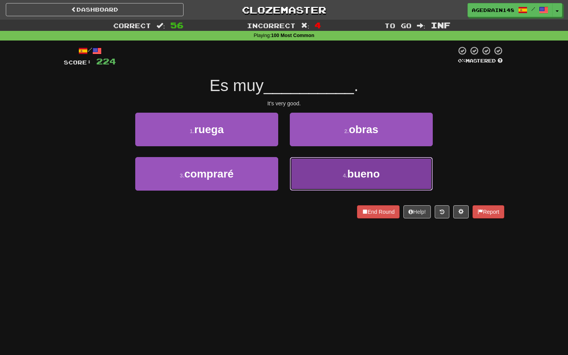
click at [308, 173] on button "4 . bueno" at bounding box center [361, 174] width 143 height 34
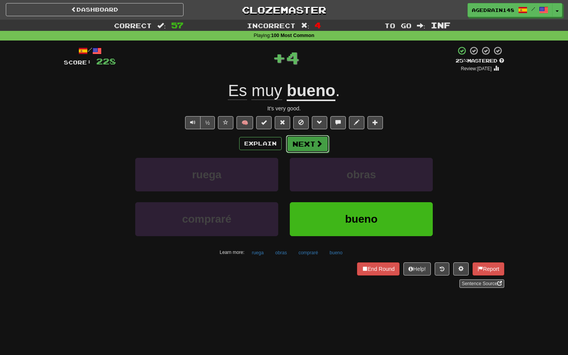
click at [307, 152] on button "Next" at bounding box center [307, 144] width 43 height 18
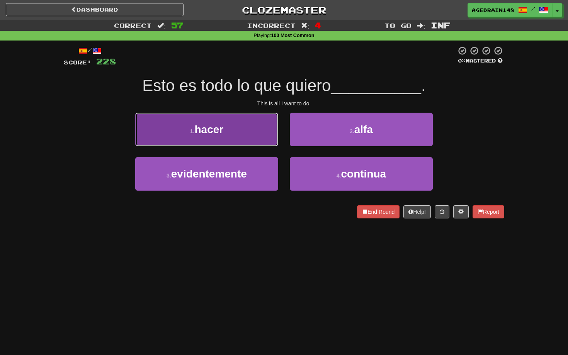
click at [274, 142] on button "1 . hacer" at bounding box center [206, 130] width 143 height 34
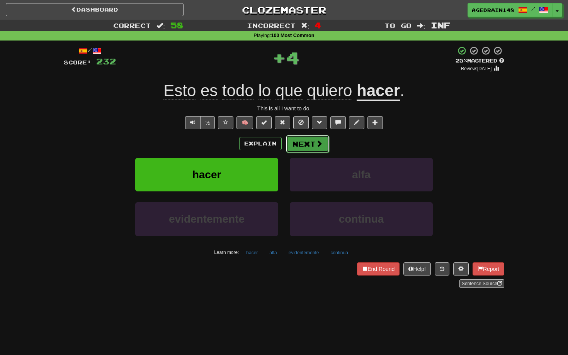
click at [313, 142] on button "Next" at bounding box center [307, 144] width 43 height 18
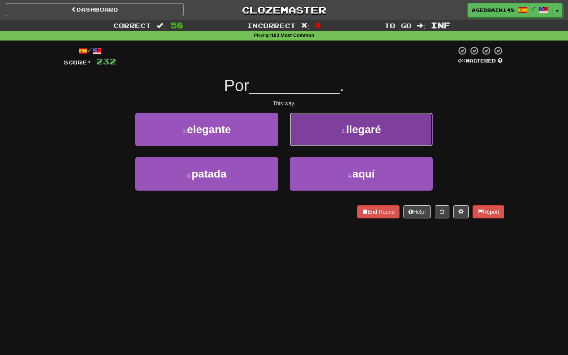
click at [342, 138] on button "2 . llegaré" at bounding box center [361, 130] width 143 height 34
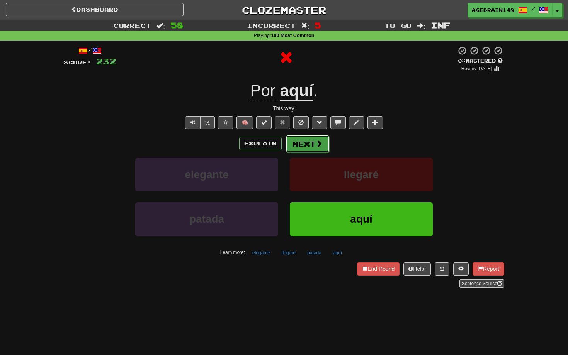
click at [315, 146] on span at bounding box center [318, 143] width 7 height 7
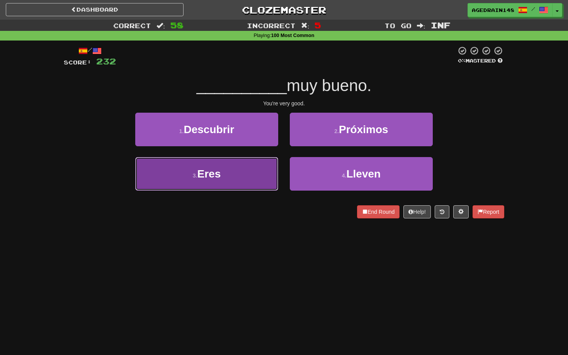
click at [268, 169] on button "3 . Eres" at bounding box center [206, 174] width 143 height 34
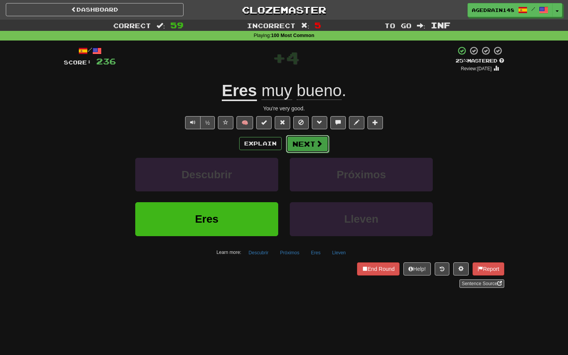
click at [295, 148] on button "Next" at bounding box center [307, 144] width 43 height 18
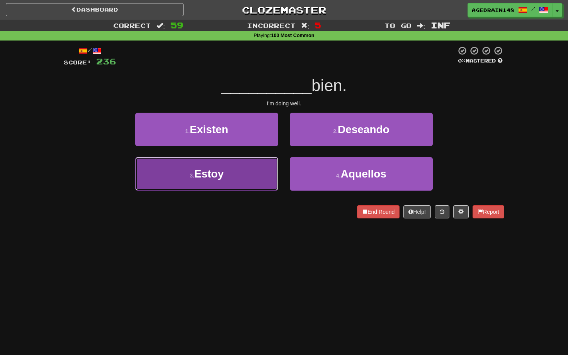
click at [246, 176] on button "3 . Estoy" at bounding box center [206, 174] width 143 height 34
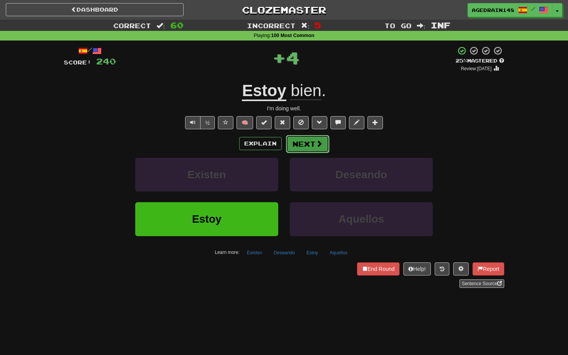
click at [308, 147] on button "Next" at bounding box center [307, 144] width 43 height 18
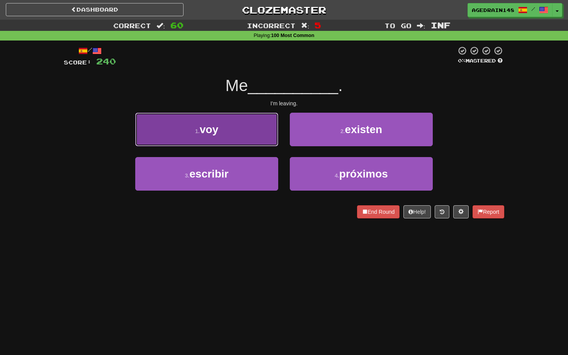
click at [259, 141] on button "1 . voy" at bounding box center [206, 130] width 143 height 34
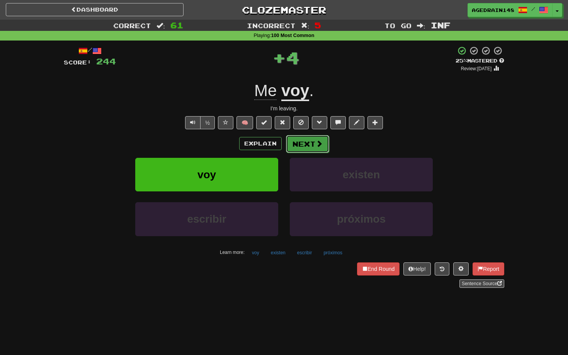
click at [313, 146] on button "Next" at bounding box center [307, 144] width 43 height 18
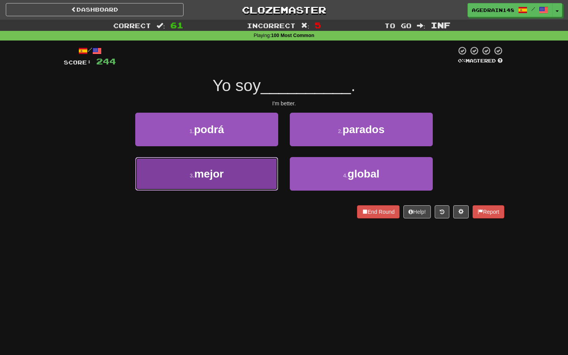
click at [258, 174] on button "3 . mejor" at bounding box center [206, 174] width 143 height 34
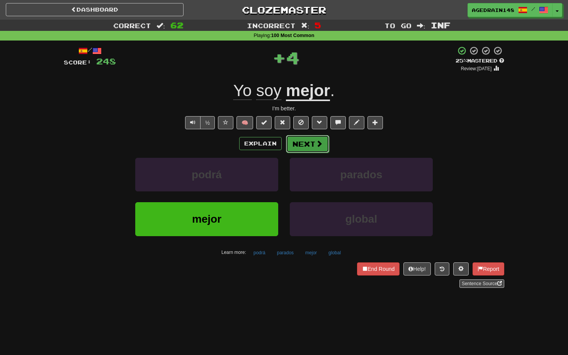
click at [299, 143] on button "Next" at bounding box center [307, 144] width 43 height 18
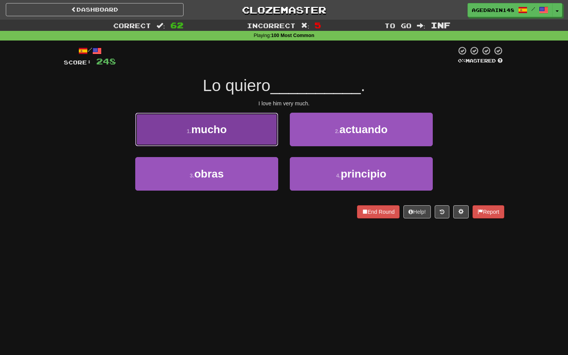
click at [271, 140] on button "1 . mucho" at bounding box center [206, 130] width 143 height 34
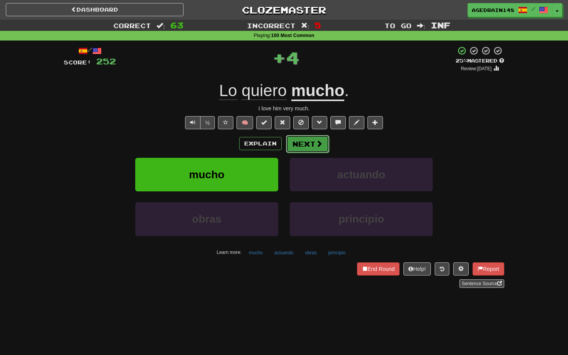
click at [299, 141] on button "Next" at bounding box center [307, 144] width 43 height 18
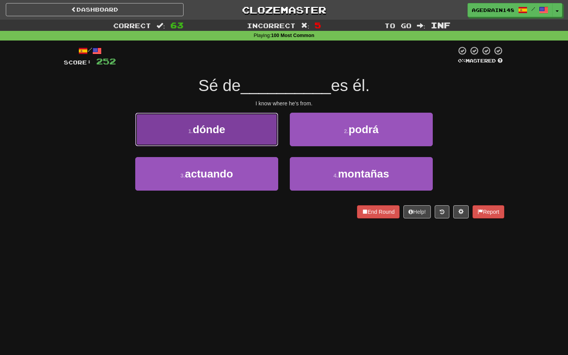
click at [260, 137] on button "1 . dónde" at bounding box center [206, 130] width 143 height 34
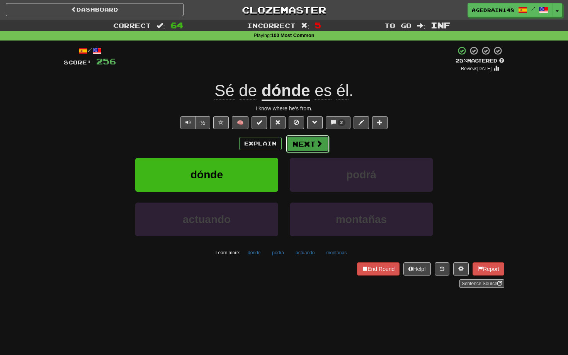
click at [299, 142] on button "Next" at bounding box center [307, 144] width 43 height 18
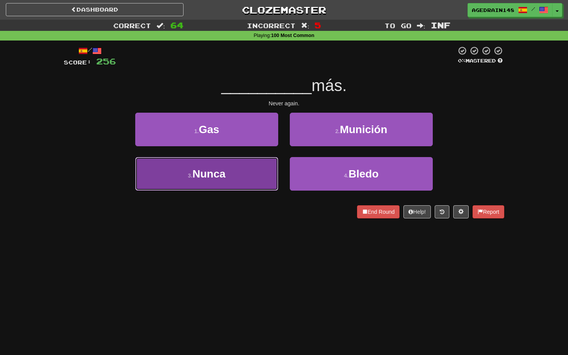
click at [261, 164] on button "3 . Nunca" at bounding box center [206, 174] width 143 height 34
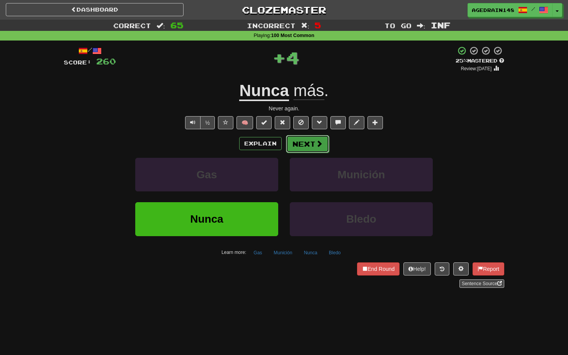
click at [294, 148] on button "Next" at bounding box center [307, 144] width 43 height 18
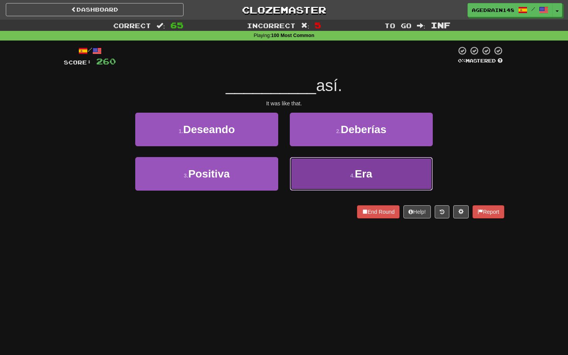
click at [341, 179] on button "4 . Era" at bounding box center [361, 174] width 143 height 34
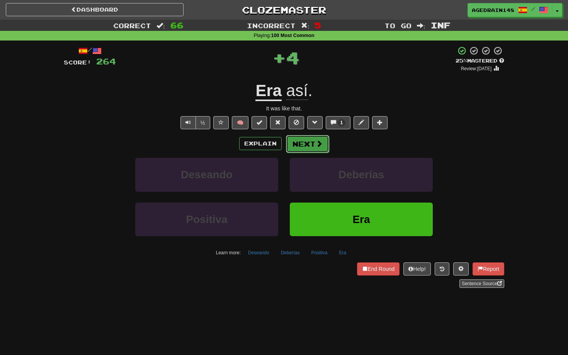
click at [319, 151] on button "Next" at bounding box center [307, 144] width 43 height 18
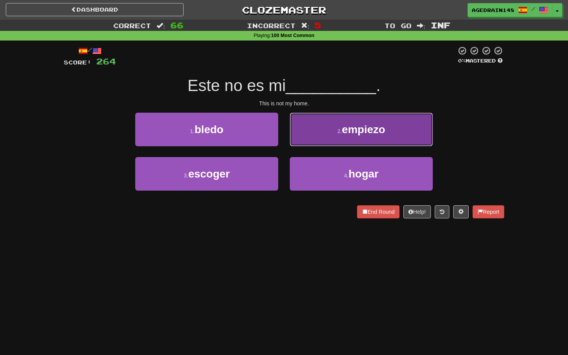
click at [292, 143] on button "2 . empiezo" at bounding box center [361, 130] width 143 height 34
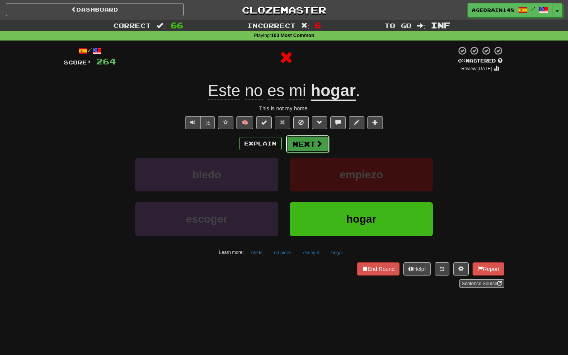
click at [310, 147] on button "Next" at bounding box center [307, 144] width 43 height 18
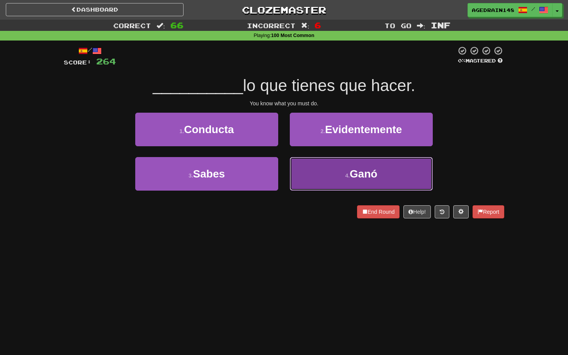
click at [334, 172] on button "4 . Ganó" at bounding box center [361, 174] width 143 height 34
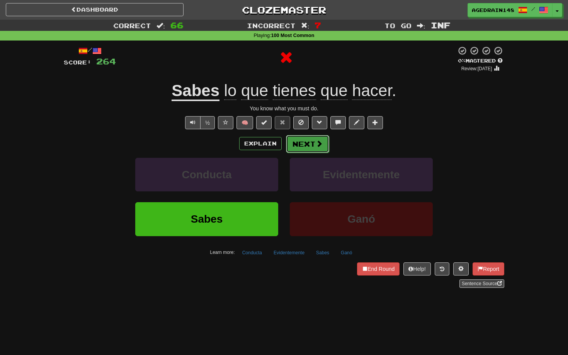
click at [314, 145] on button "Next" at bounding box center [307, 144] width 43 height 18
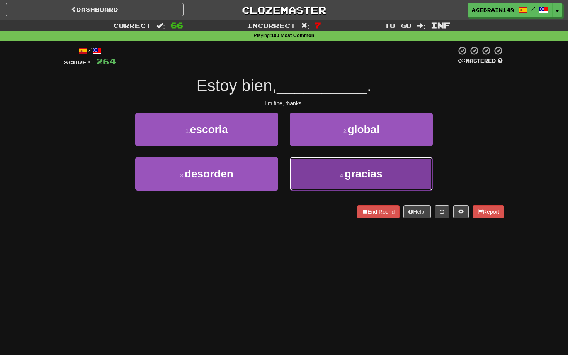
click at [336, 169] on button "4 . gracias" at bounding box center [361, 174] width 143 height 34
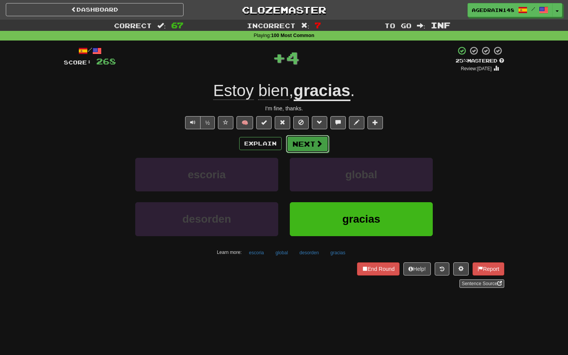
click at [313, 140] on button "Next" at bounding box center [307, 144] width 43 height 18
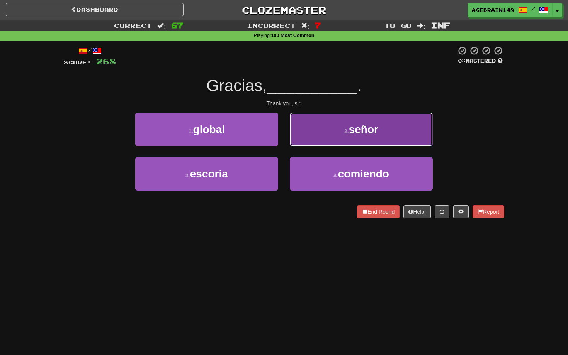
click at [321, 138] on button "2 . señor" at bounding box center [361, 130] width 143 height 34
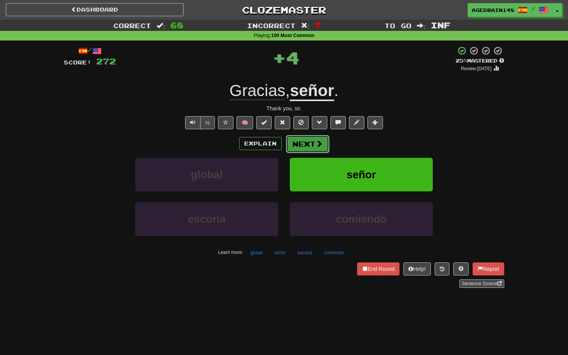
click at [320, 147] on span at bounding box center [318, 143] width 7 height 7
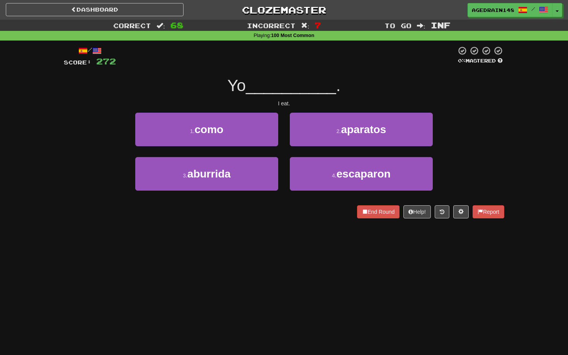
click at [262, 147] on div "1 . como" at bounding box center [206, 135] width 154 height 44
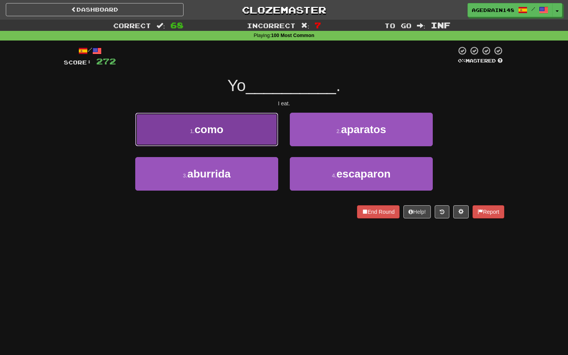
click at [257, 137] on button "1 . como" at bounding box center [206, 130] width 143 height 34
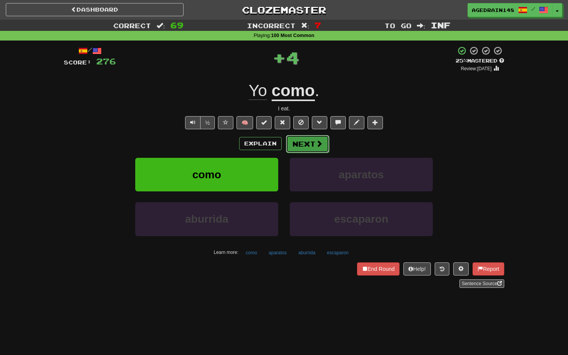
click at [291, 144] on button "Next" at bounding box center [307, 144] width 43 height 18
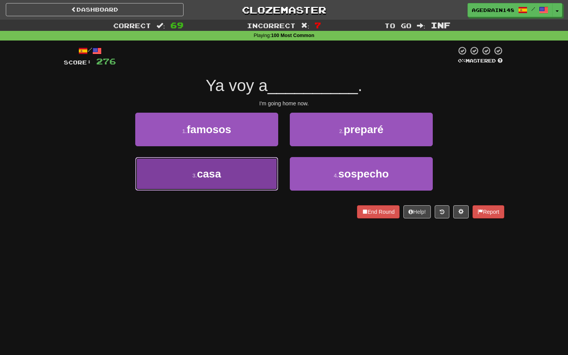
click at [261, 164] on button "3 . casa" at bounding box center [206, 174] width 143 height 34
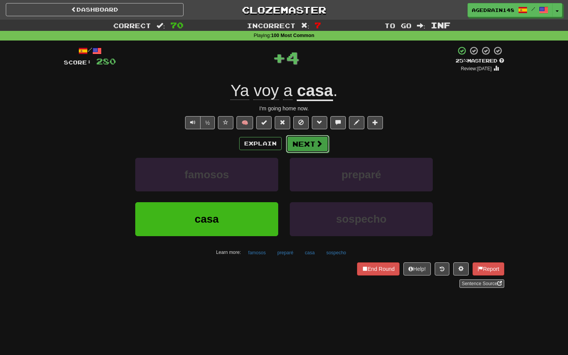
click at [305, 141] on button "Next" at bounding box center [307, 144] width 43 height 18
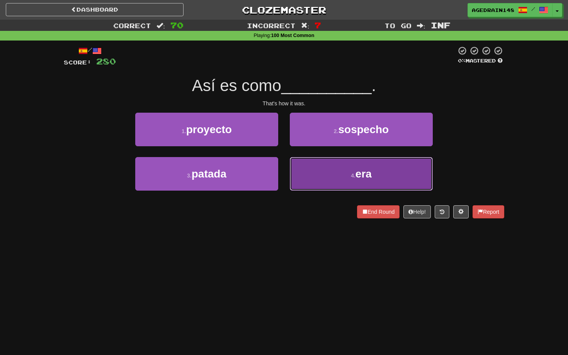
click at [334, 176] on button "4 . era" at bounding box center [361, 174] width 143 height 34
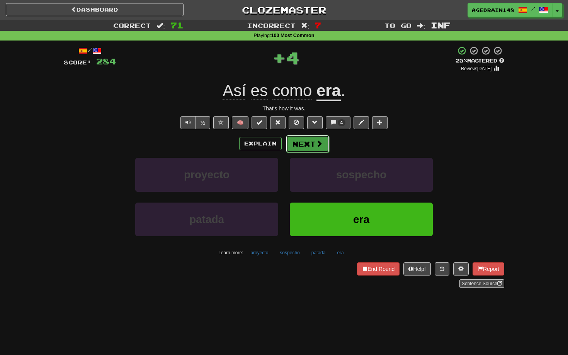
click at [324, 151] on button "Next" at bounding box center [307, 144] width 43 height 18
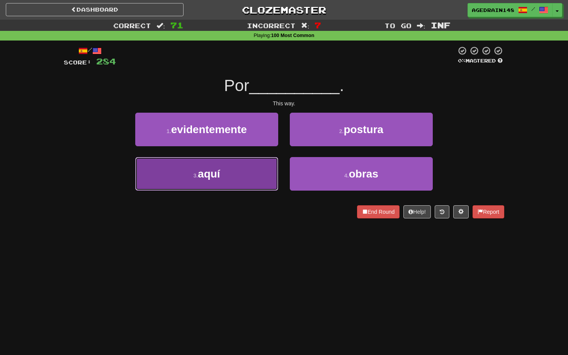
click at [269, 172] on button "3 . aquí" at bounding box center [206, 174] width 143 height 34
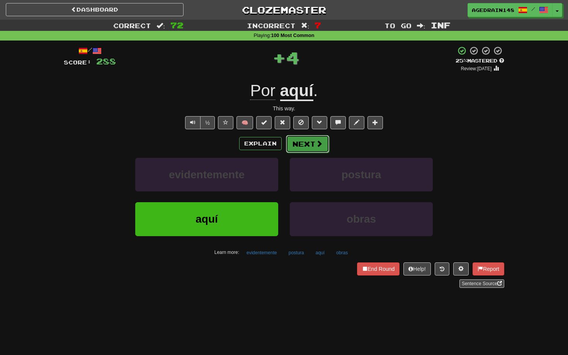
click at [310, 147] on button "Next" at bounding box center [307, 144] width 43 height 18
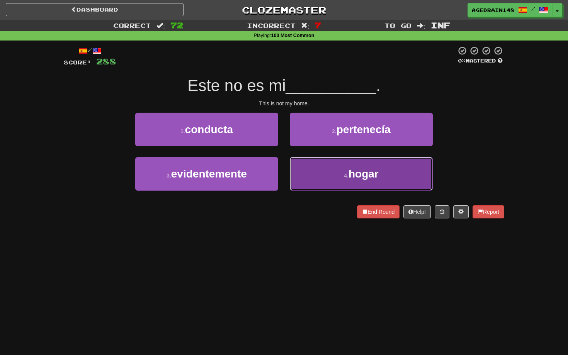
click at [329, 167] on button "4 . hogar" at bounding box center [361, 174] width 143 height 34
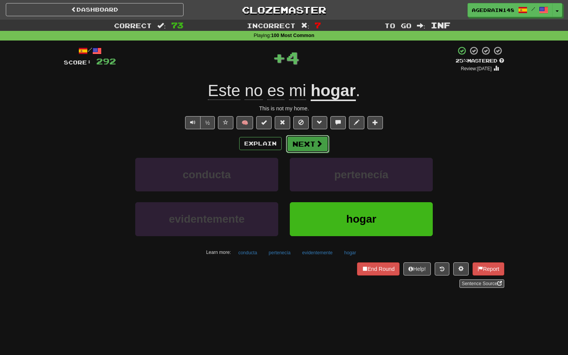
click at [313, 143] on button "Next" at bounding box center [307, 144] width 43 height 18
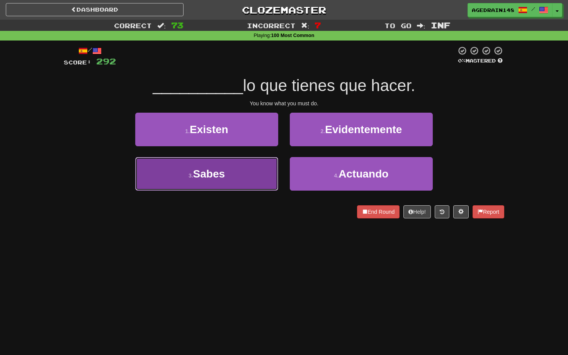
click at [265, 168] on button "3 . Sabes" at bounding box center [206, 174] width 143 height 34
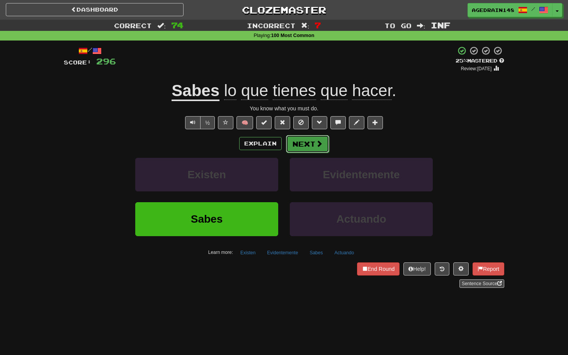
click at [295, 151] on button "Next" at bounding box center [307, 144] width 43 height 18
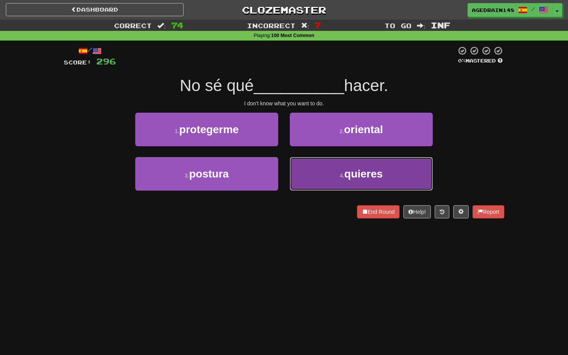
click at [317, 166] on button "4 . quieres" at bounding box center [361, 174] width 143 height 34
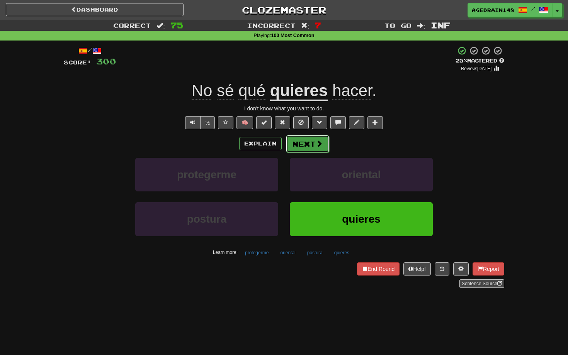
click at [313, 141] on button "Next" at bounding box center [307, 144] width 43 height 18
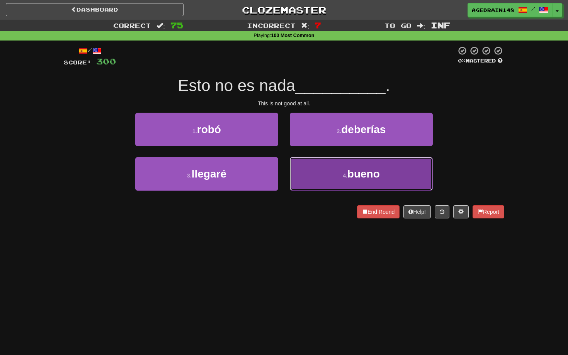
click at [338, 186] on button "4 . bueno" at bounding box center [361, 174] width 143 height 34
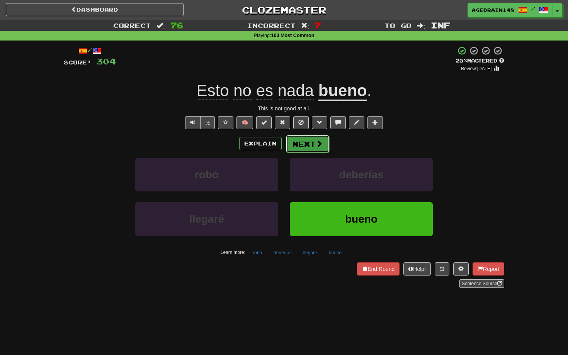
click at [295, 146] on button "Next" at bounding box center [307, 144] width 43 height 18
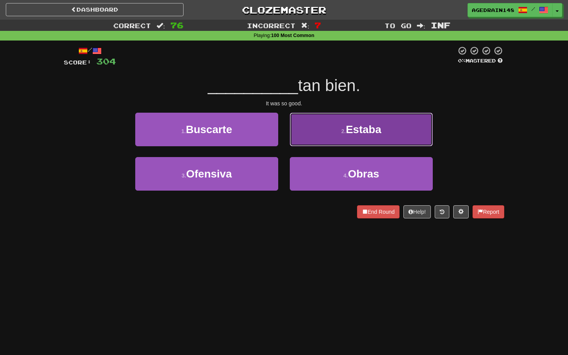
click at [318, 140] on button "2 . Estaba" at bounding box center [361, 130] width 143 height 34
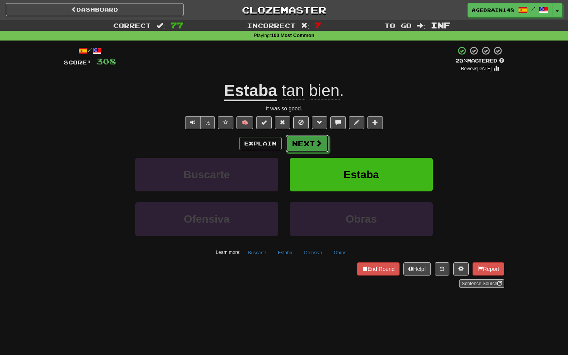
click at [318, 140] on span at bounding box center [318, 143] width 7 height 7
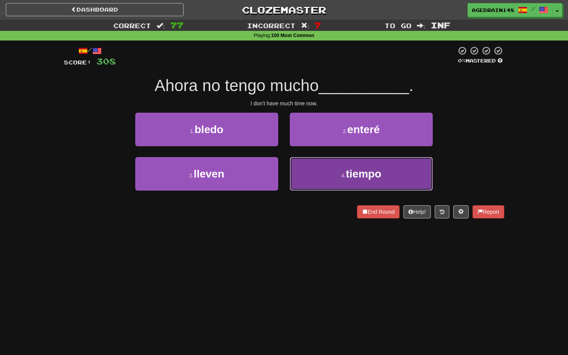
click at [331, 167] on button "4 . tiempo" at bounding box center [361, 174] width 143 height 34
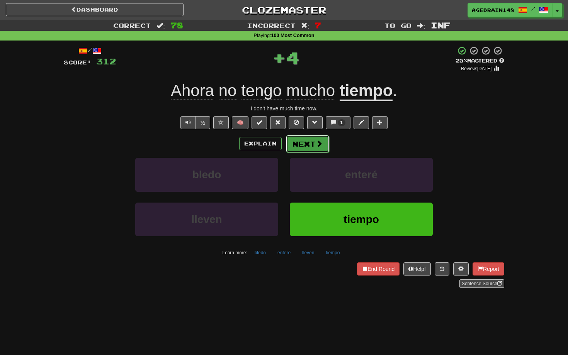
click at [311, 144] on button "Next" at bounding box center [307, 144] width 43 height 18
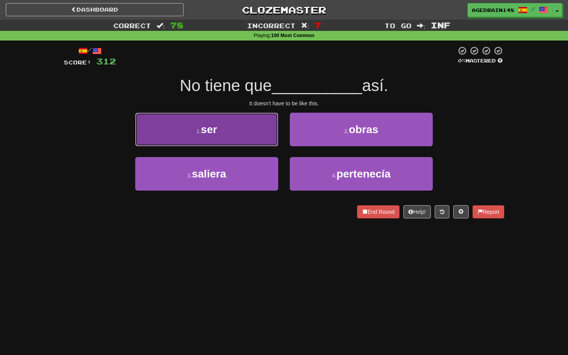
click at [268, 136] on button "1 . ser" at bounding box center [206, 130] width 143 height 34
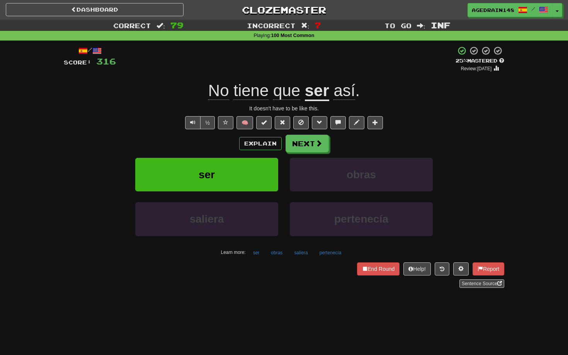
click at [313, 98] on u "ser" at bounding box center [317, 91] width 24 height 20
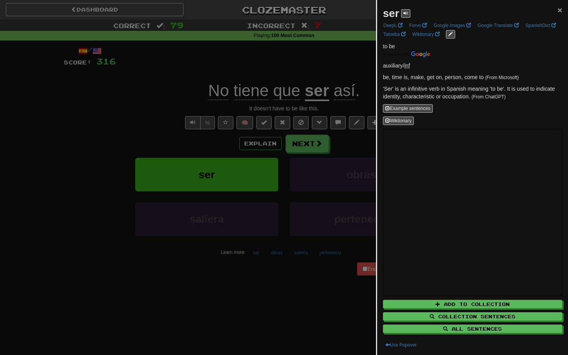
click at [558, 13] on span "×" at bounding box center [559, 9] width 5 height 9
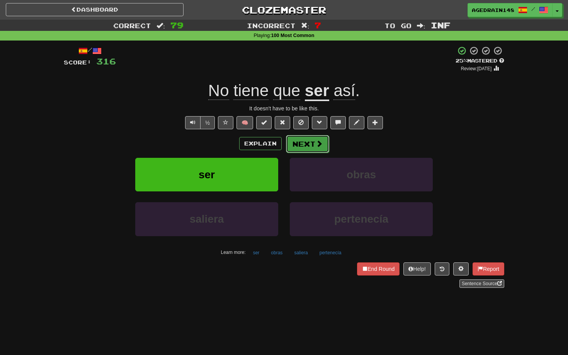
click at [321, 144] on span at bounding box center [318, 143] width 7 height 7
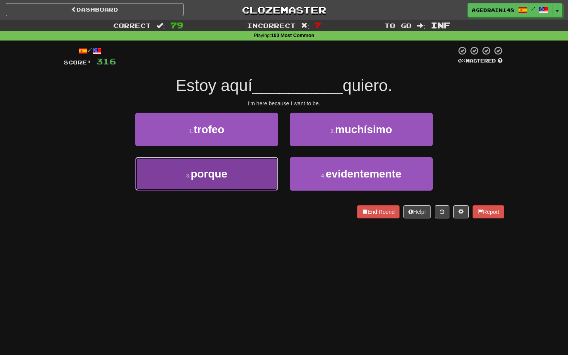
click at [257, 168] on button "3 . porque" at bounding box center [206, 174] width 143 height 34
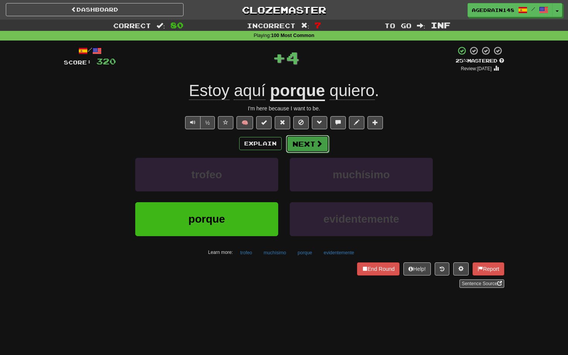
click at [303, 140] on button "Next" at bounding box center [307, 144] width 43 height 18
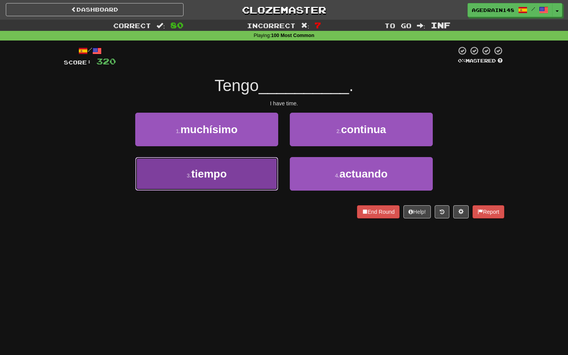
click at [256, 168] on button "3 . tiempo" at bounding box center [206, 174] width 143 height 34
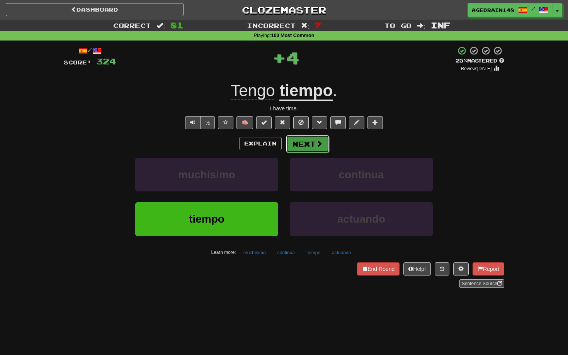
click at [306, 145] on button "Next" at bounding box center [307, 144] width 43 height 18
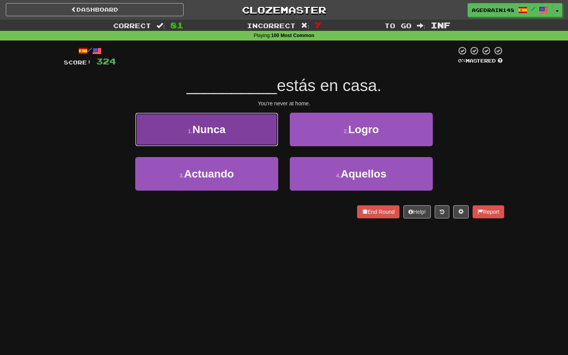
click at [268, 135] on button "1 . Nunca" at bounding box center [206, 130] width 143 height 34
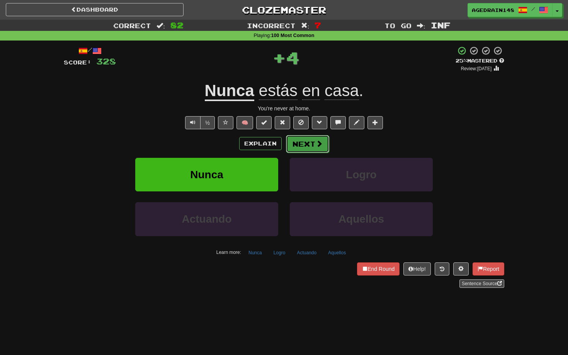
click at [296, 142] on button "Next" at bounding box center [307, 144] width 43 height 18
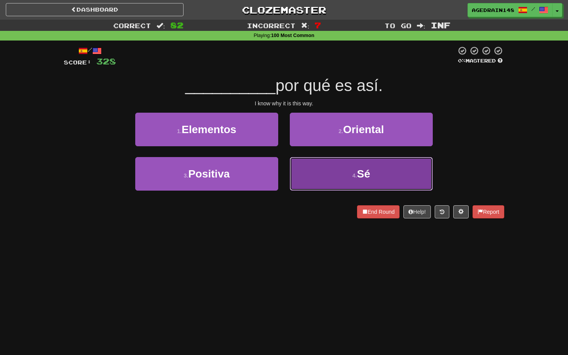
click at [331, 169] on button "4 . Sé" at bounding box center [361, 174] width 143 height 34
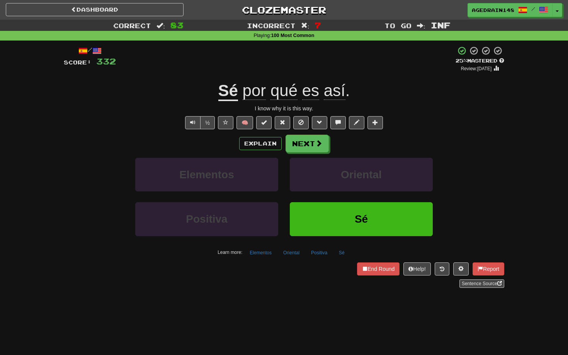
click at [236, 98] on u "Sé" at bounding box center [228, 91] width 20 height 20
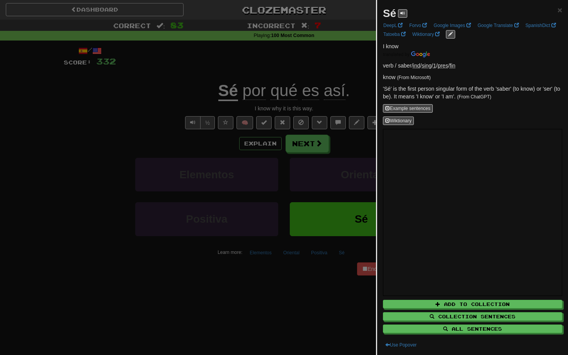
click at [274, 81] on div at bounding box center [284, 177] width 568 height 355
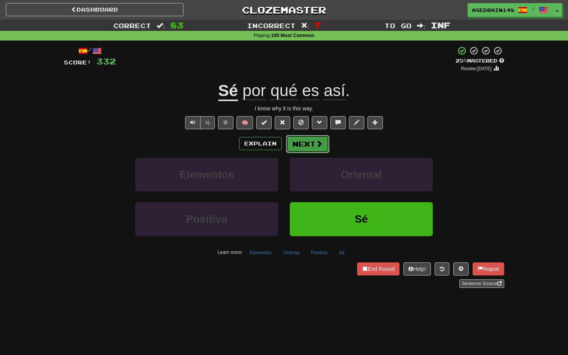
click at [316, 146] on span at bounding box center [318, 143] width 7 height 7
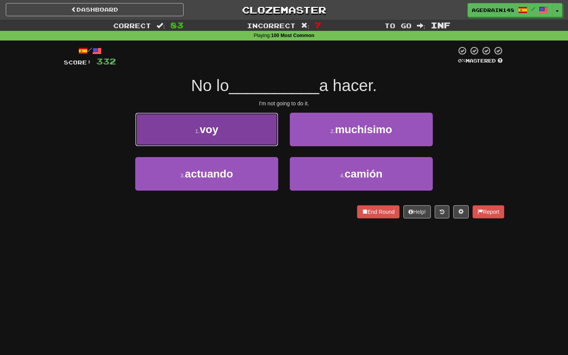
click at [270, 137] on button "1 . voy" at bounding box center [206, 130] width 143 height 34
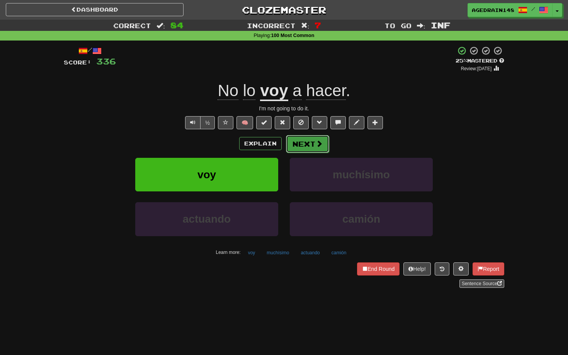
click at [313, 141] on button "Next" at bounding box center [307, 144] width 43 height 18
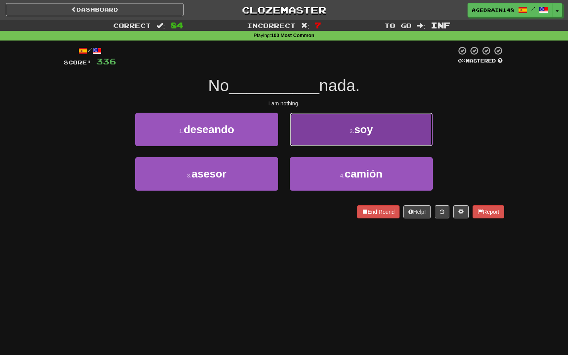
click at [324, 137] on button "2 . soy" at bounding box center [361, 130] width 143 height 34
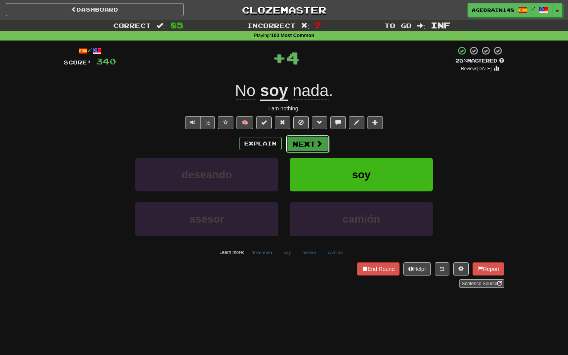
click at [317, 143] on span at bounding box center [318, 143] width 7 height 7
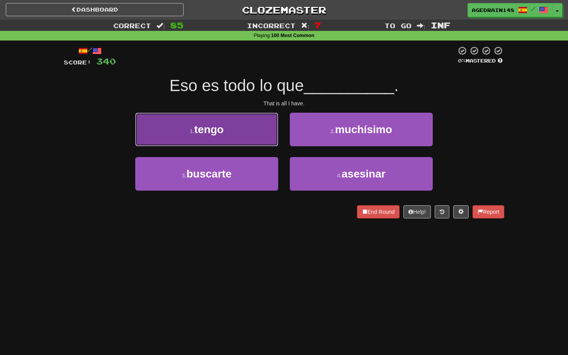
click at [261, 131] on button "1 . tengo" at bounding box center [206, 130] width 143 height 34
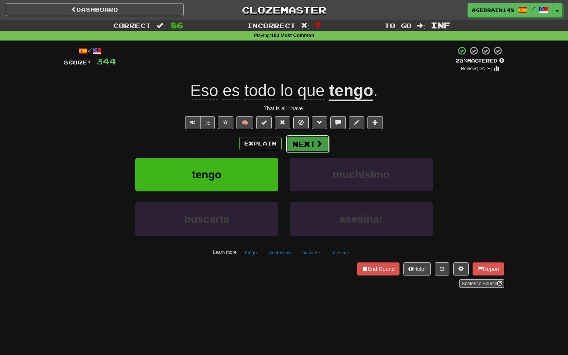
click at [303, 144] on button "Next" at bounding box center [307, 144] width 43 height 18
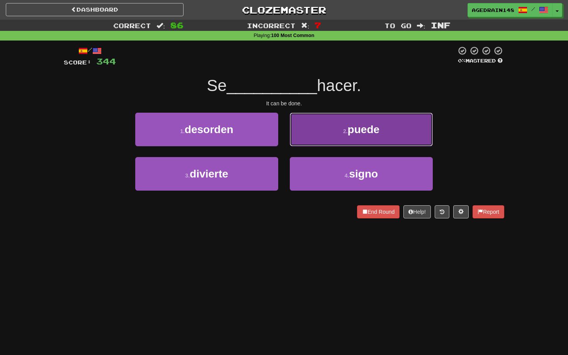
click at [318, 140] on button "2 . puede" at bounding box center [361, 130] width 143 height 34
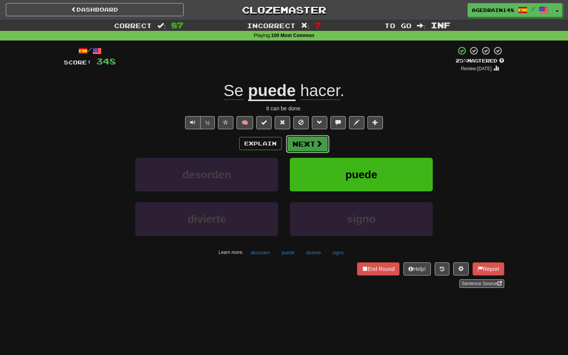
click at [316, 144] on span at bounding box center [318, 143] width 7 height 7
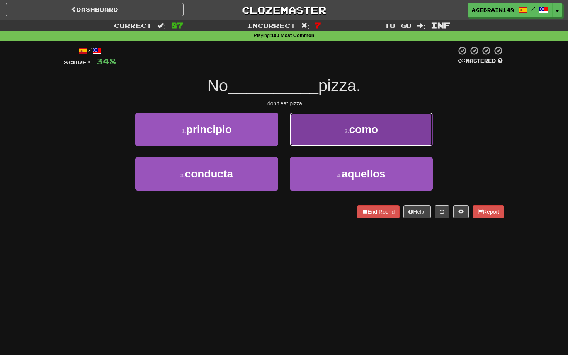
click at [315, 139] on button "2 . como" at bounding box center [361, 130] width 143 height 34
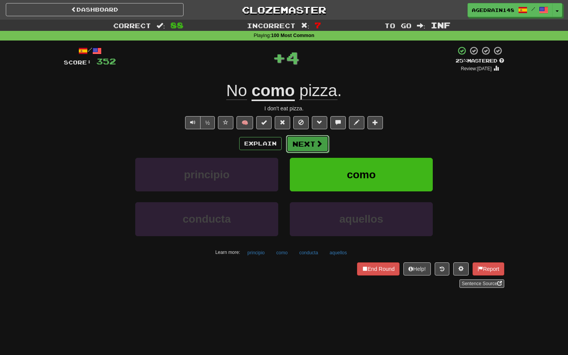
click at [315, 140] on span at bounding box center [318, 143] width 7 height 7
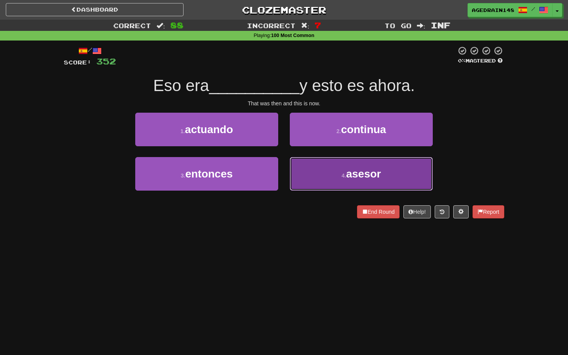
click at [321, 165] on button "4 . asesor" at bounding box center [361, 174] width 143 height 34
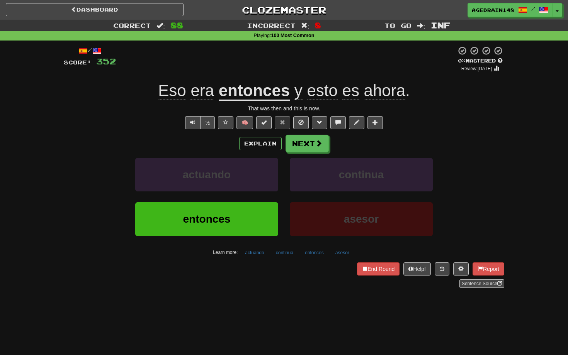
click at [247, 91] on u "entonces" at bounding box center [254, 91] width 71 height 20
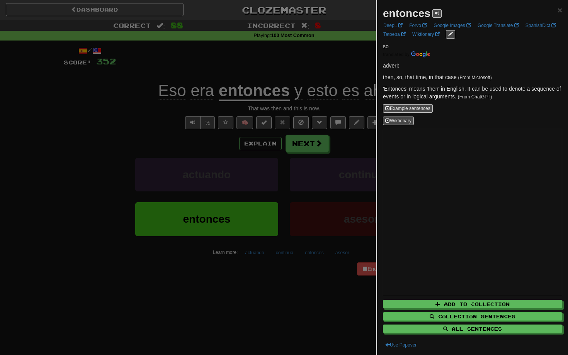
click at [345, 68] on div at bounding box center [284, 177] width 568 height 355
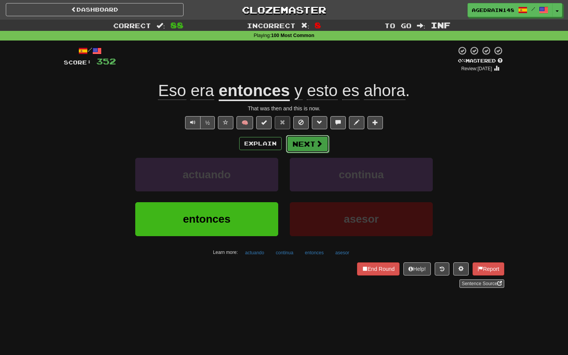
click at [319, 143] on span at bounding box center [318, 143] width 7 height 7
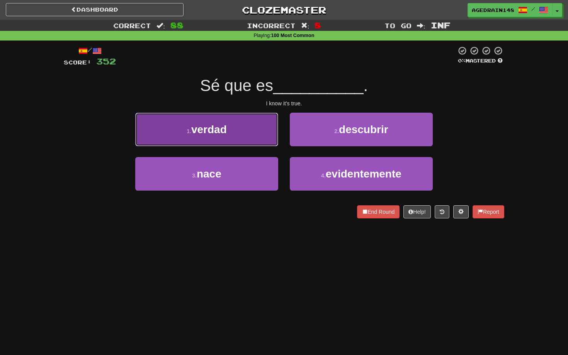
click at [262, 139] on button "1 . verdad" at bounding box center [206, 130] width 143 height 34
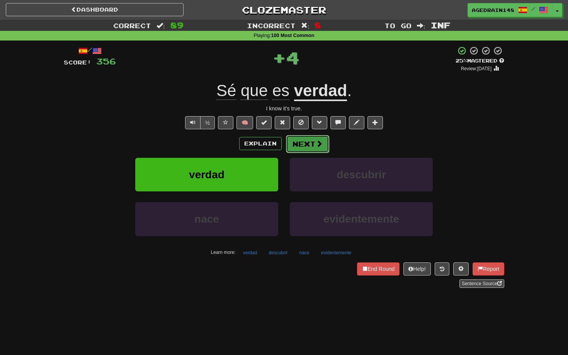
click at [322, 141] on button "Next" at bounding box center [307, 144] width 43 height 18
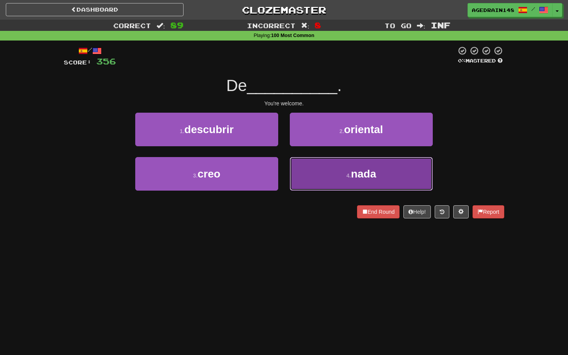
click at [322, 167] on button "4 . nada" at bounding box center [361, 174] width 143 height 34
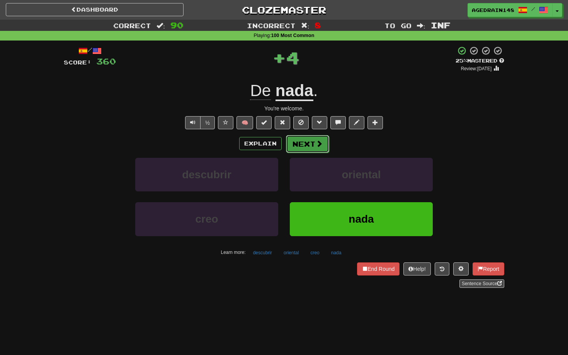
click at [312, 152] on button "Next" at bounding box center [307, 144] width 43 height 18
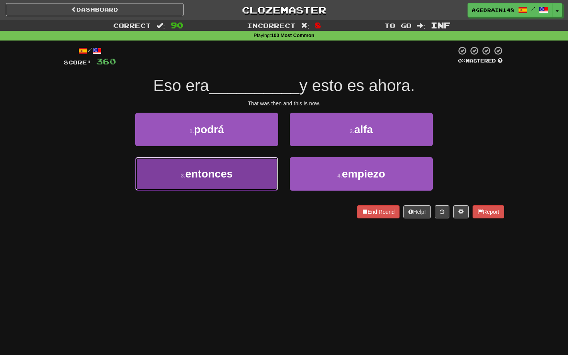
click at [273, 169] on button "3 . entonces" at bounding box center [206, 174] width 143 height 34
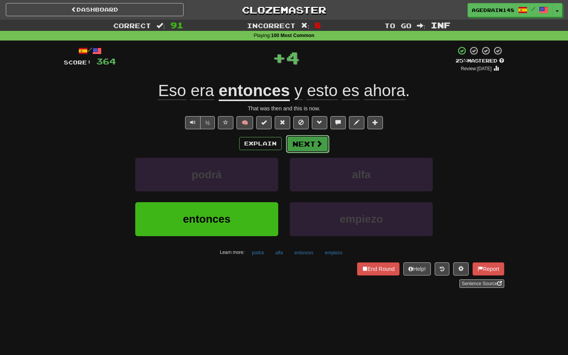
click at [298, 146] on button "Next" at bounding box center [307, 144] width 43 height 18
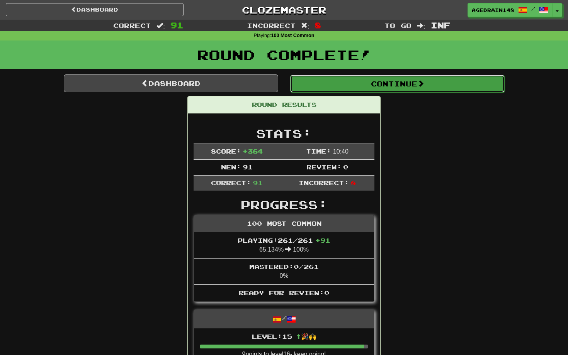
click at [383, 90] on button "Continue" at bounding box center [397, 84] width 214 height 18
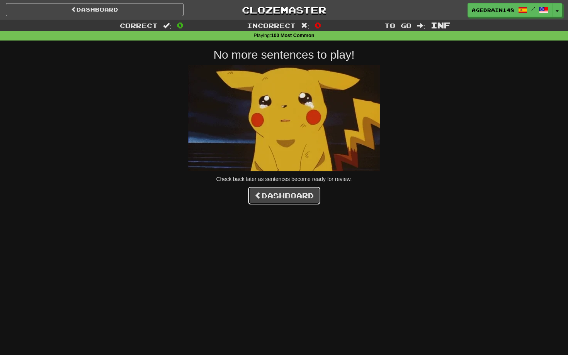
click at [306, 201] on link "Dashboard" at bounding box center [284, 196] width 72 height 18
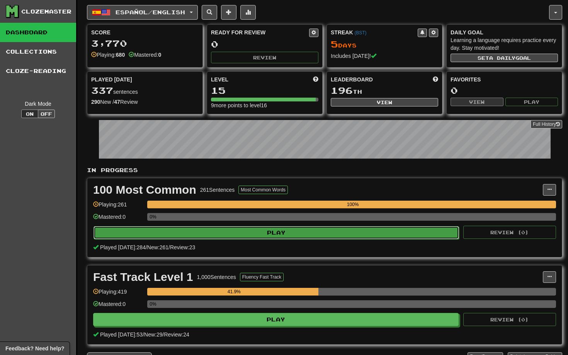
click at [309, 235] on button "Play" at bounding box center [275, 232] width 365 height 13
select select "********"
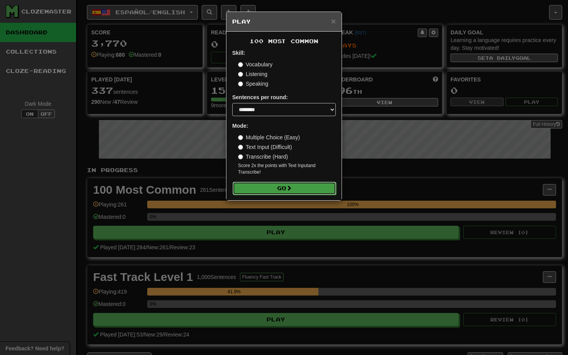
click at [286, 191] on button "Go" at bounding box center [283, 188] width 103 height 13
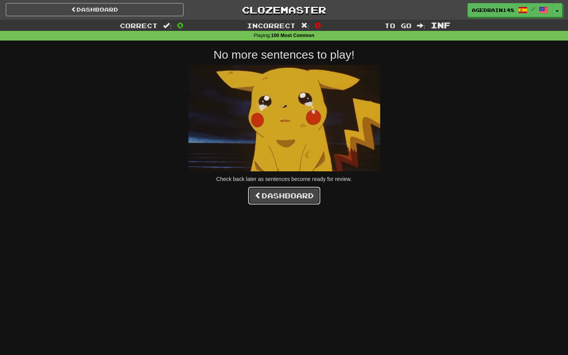
click at [290, 199] on link "Dashboard" at bounding box center [284, 196] width 72 height 18
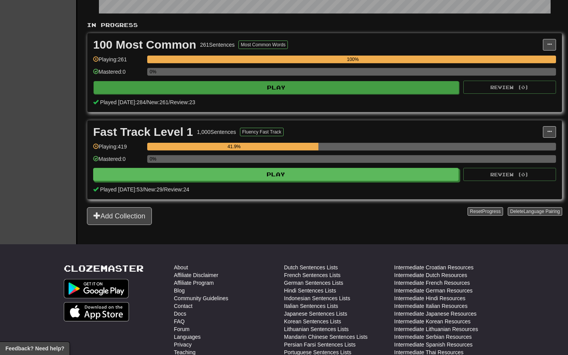
scroll to position [146, 0]
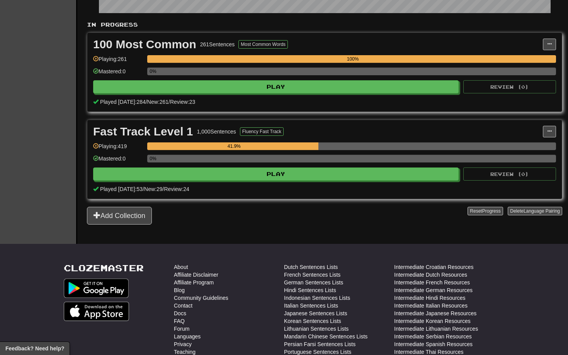
click at [384, 182] on div "Fast Track Level 1 1,000 Sentences Fluency Fast Track Manage Sentences Unpin fr…" at bounding box center [324, 159] width 474 height 79
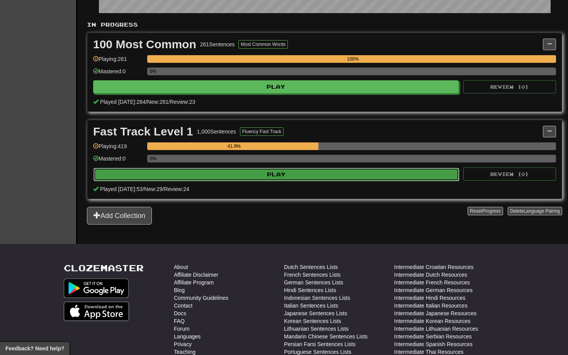
click at [378, 178] on button "Play" at bounding box center [275, 174] width 365 height 13
select select "********"
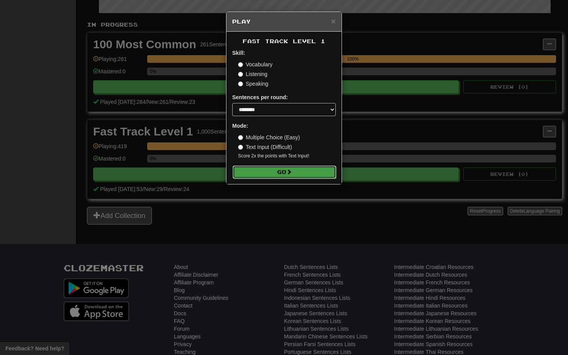
click at [302, 169] on button "Go" at bounding box center [283, 172] width 103 height 13
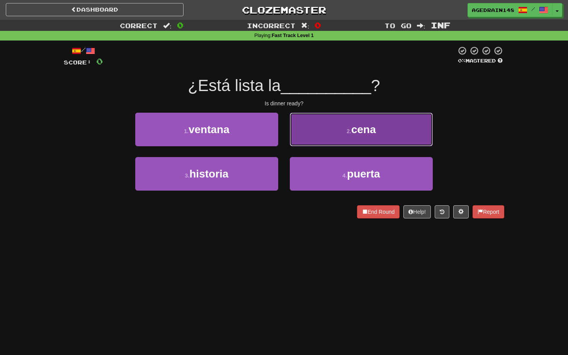
click at [320, 144] on button "2 . cena" at bounding box center [361, 130] width 143 height 34
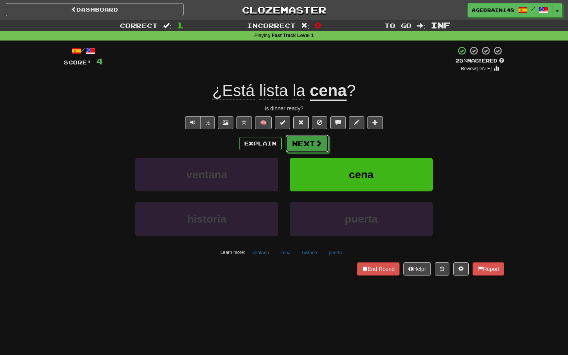
click at [320, 144] on span at bounding box center [318, 143] width 7 height 7
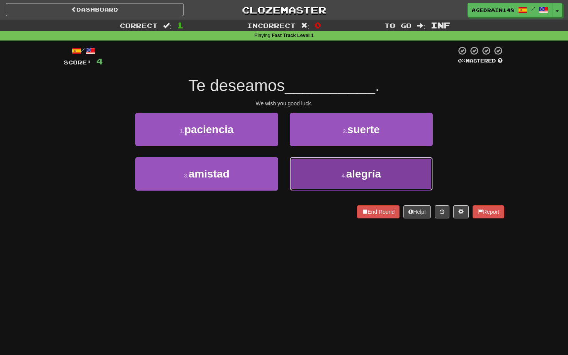
click at [328, 161] on button "4 . alegría" at bounding box center [361, 174] width 143 height 34
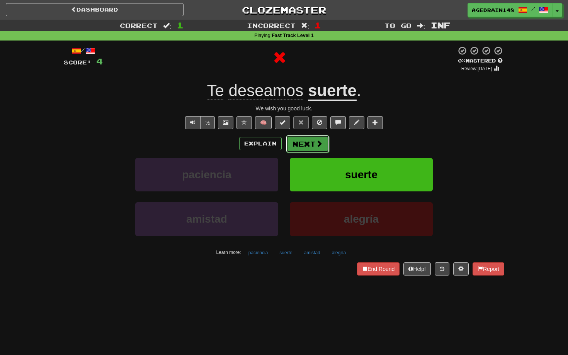
click at [321, 150] on button "Next" at bounding box center [307, 144] width 43 height 18
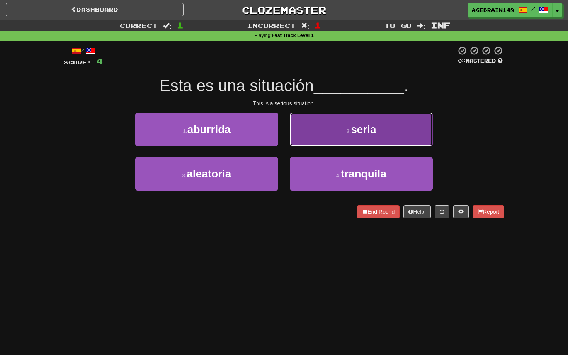
click at [330, 134] on button "2 . seria" at bounding box center [361, 130] width 143 height 34
